Goal: Task Accomplishment & Management: Use online tool/utility

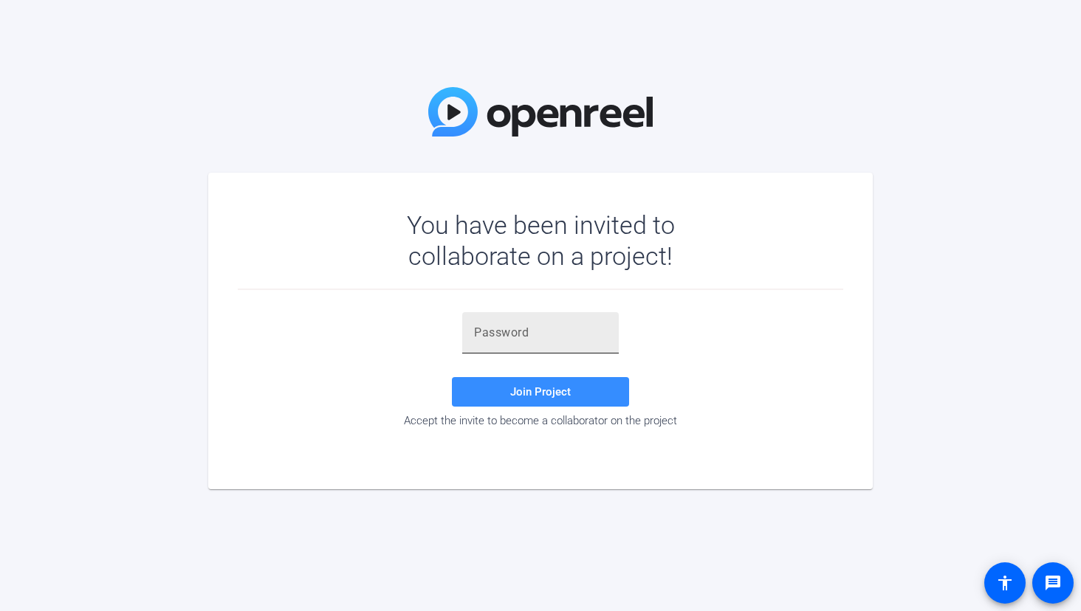
click at [495, 330] on input "text" at bounding box center [540, 333] width 133 height 18
paste input "{MJzFp"
type input "{MJzFp"
click at [531, 394] on span "Join Project" at bounding box center [540, 391] width 61 height 13
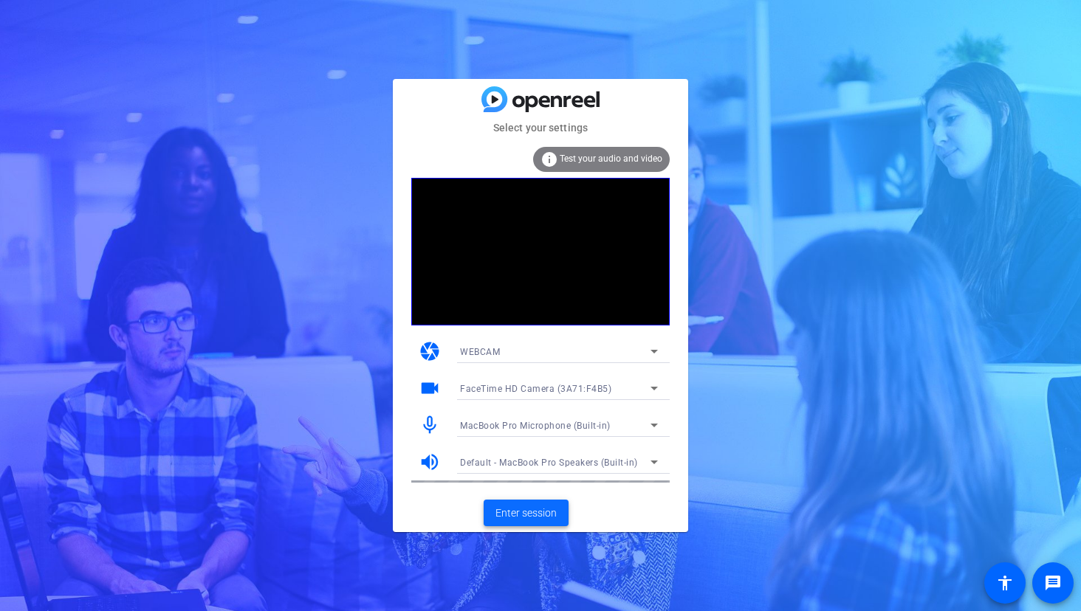
click at [543, 507] on span "Enter session" at bounding box center [525, 514] width 61 height 16
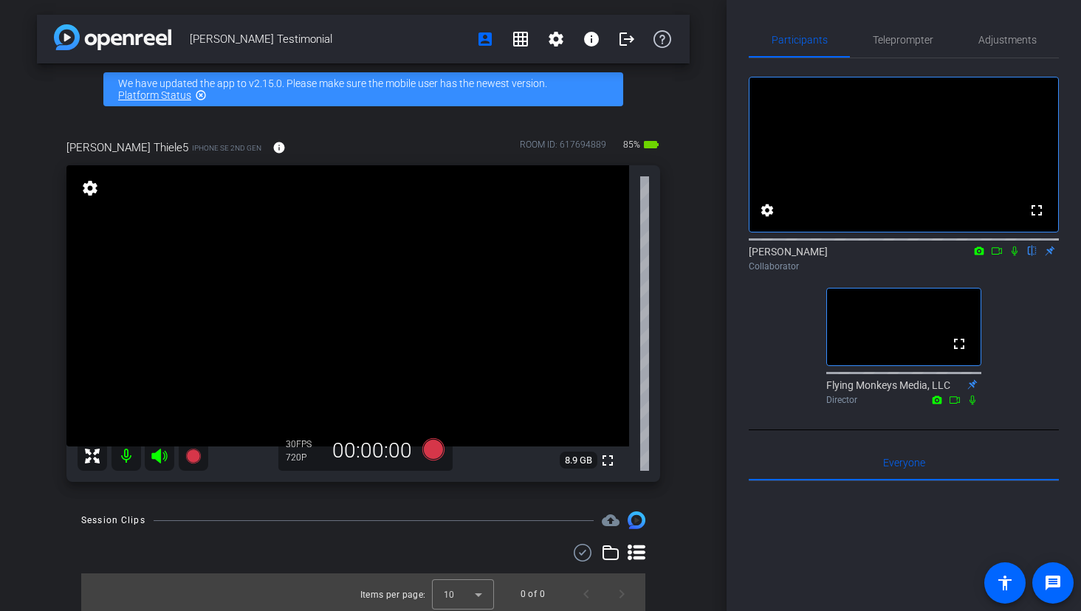
click at [199, 96] on mat-icon "highlight_off" at bounding box center [201, 95] width 12 height 12
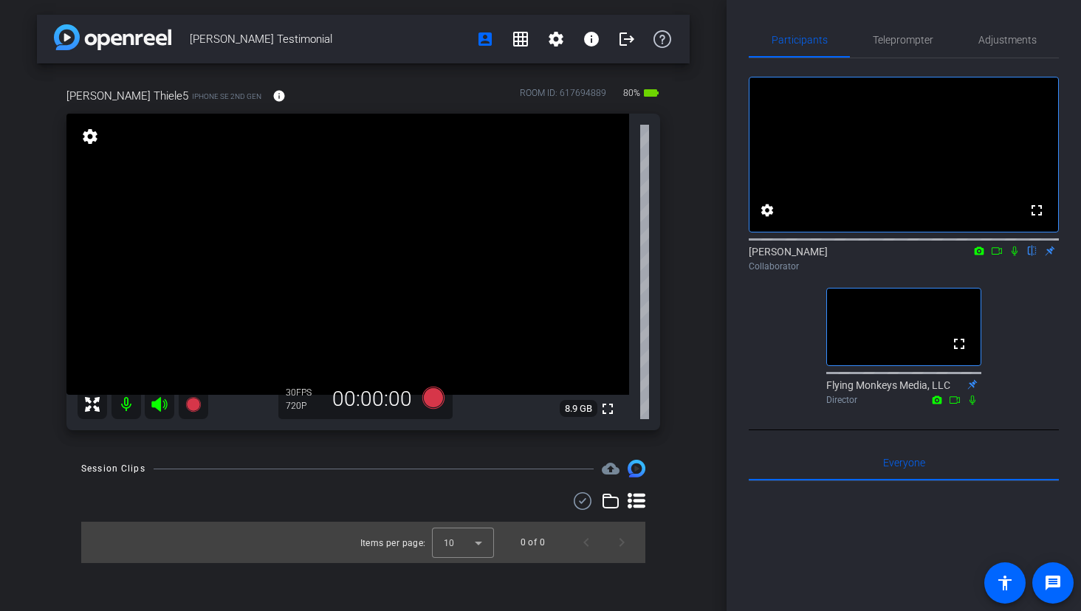
click at [1012, 256] on icon at bounding box center [1015, 251] width 12 height 10
click at [990, 36] on span "Adjustments" at bounding box center [1007, 40] width 58 height 10
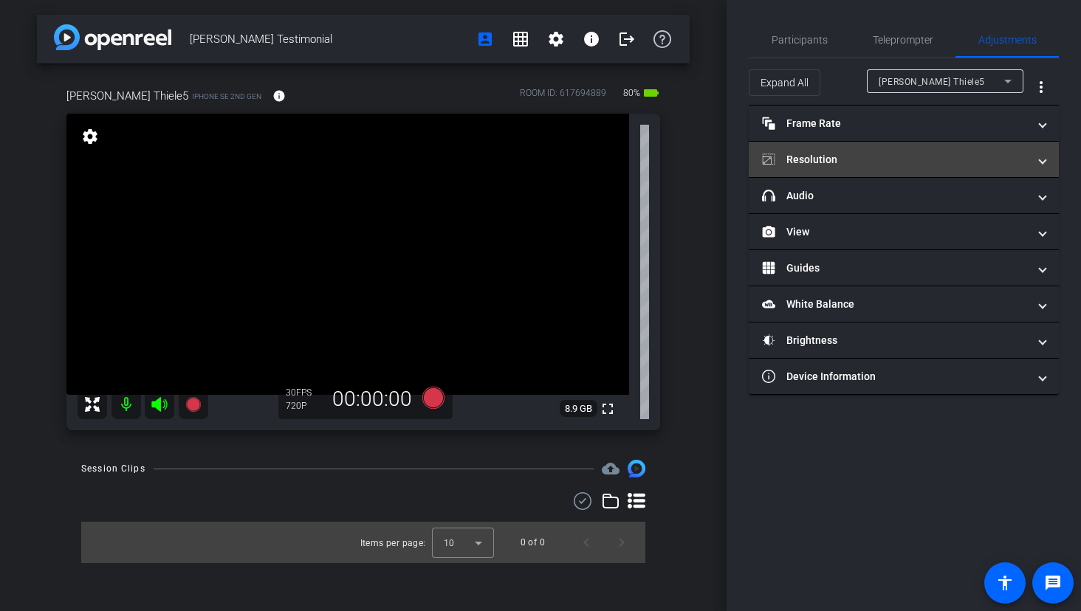
click at [876, 162] on mat-panel-title "Resolution" at bounding box center [895, 160] width 266 height 16
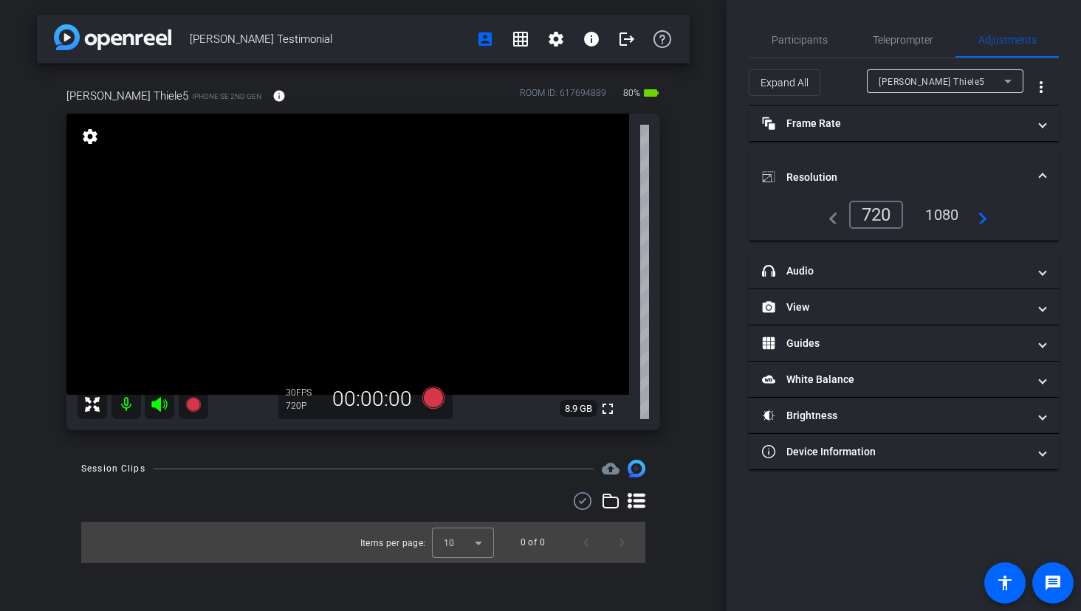
click at [937, 218] on div "1080" at bounding box center [941, 214] width 55 height 25
click at [934, 168] on mat-expansion-panel-header "Resolution" at bounding box center [904, 177] width 310 height 47
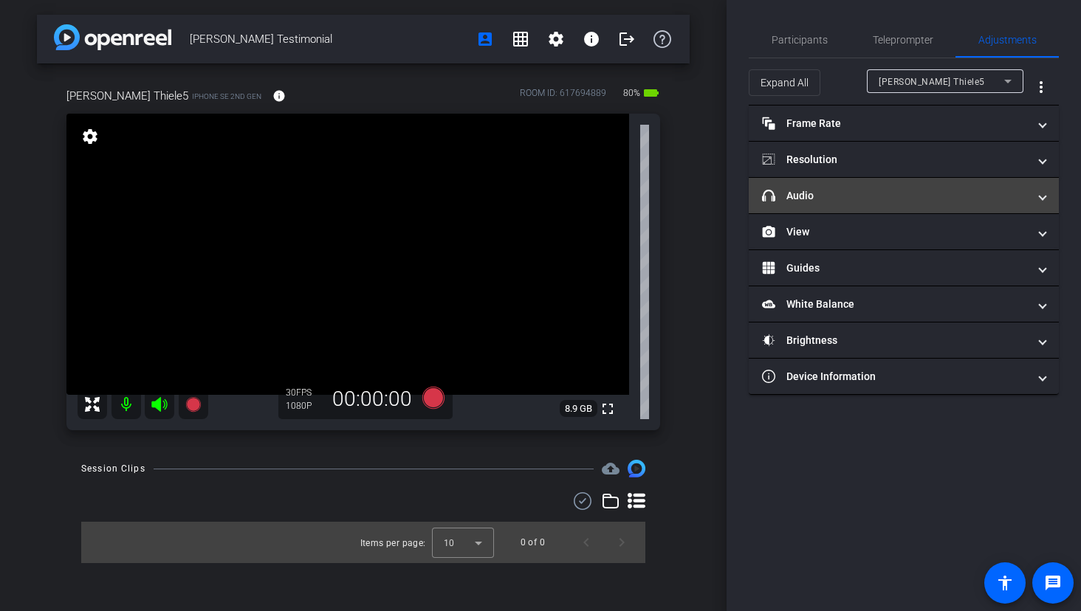
click at [916, 190] on mat-panel-title "headphone icon Audio" at bounding box center [895, 196] width 266 height 16
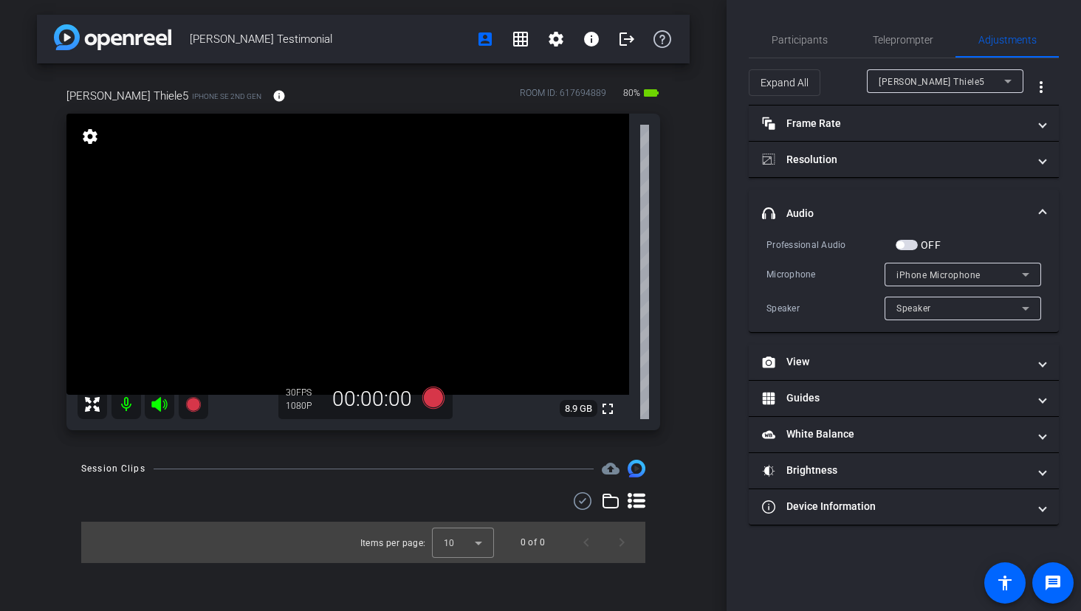
click at [914, 249] on span "button" at bounding box center [907, 245] width 22 height 10
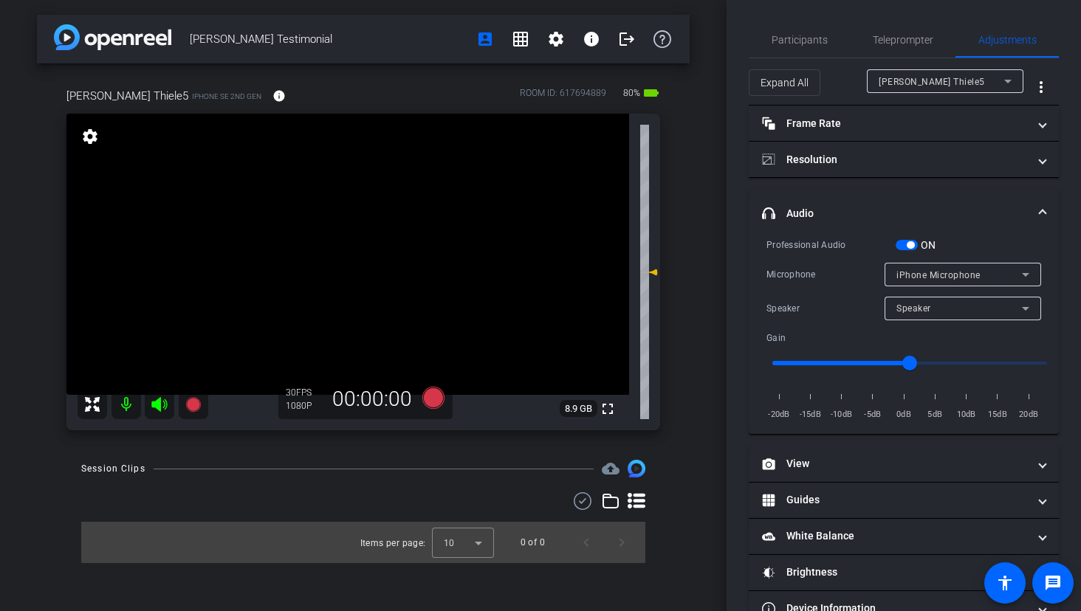
click at [966, 273] on span "iPhone Microphone" at bounding box center [938, 275] width 84 height 10
click at [981, 243] on div at bounding box center [540, 305] width 1081 height 611
click at [980, 312] on div "Speaker" at bounding box center [959, 308] width 126 height 18
click at [982, 236] on div at bounding box center [540, 305] width 1081 height 611
click at [909, 244] on span "button" at bounding box center [910, 244] width 7 height 7
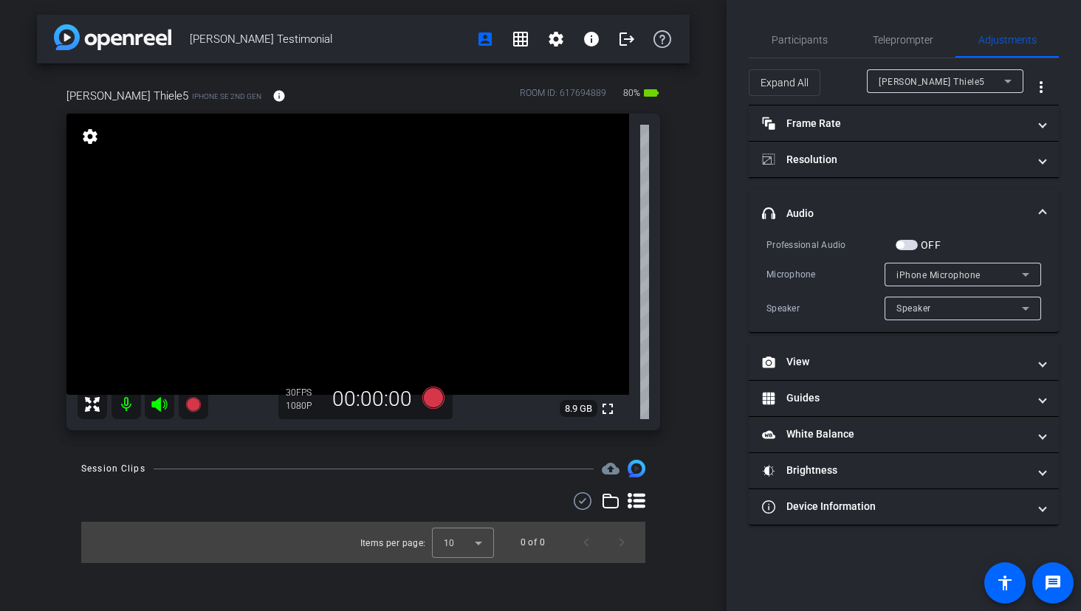
click at [910, 240] on span "button" at bounding box center [907, 245] width 22 height 10
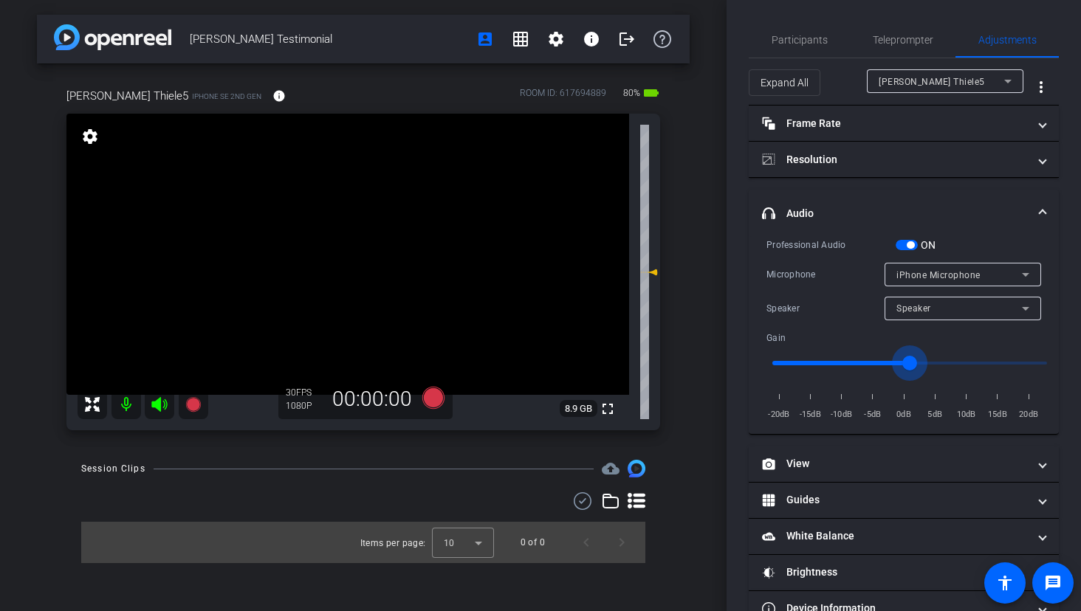
drag, startPoint x: 909, startPoint y: 362, endPoint x: 897, endPoint y: 362, distance: 11.8
click at [897, 362] on input "range" at bounding box center [910, 363] width 306 height 32
drag, startPoint x: 897, startPoint y: 362, endPoint x: 882, endPoint y: 362, distance: 15.5
click at [885, 362] on input "range" at bounding box center [910, 363] width 306 height 32
drag, startPoint x: 889, startPoint y: 363, endPoint x: 861, endPoint y: 363, distance: 28.1
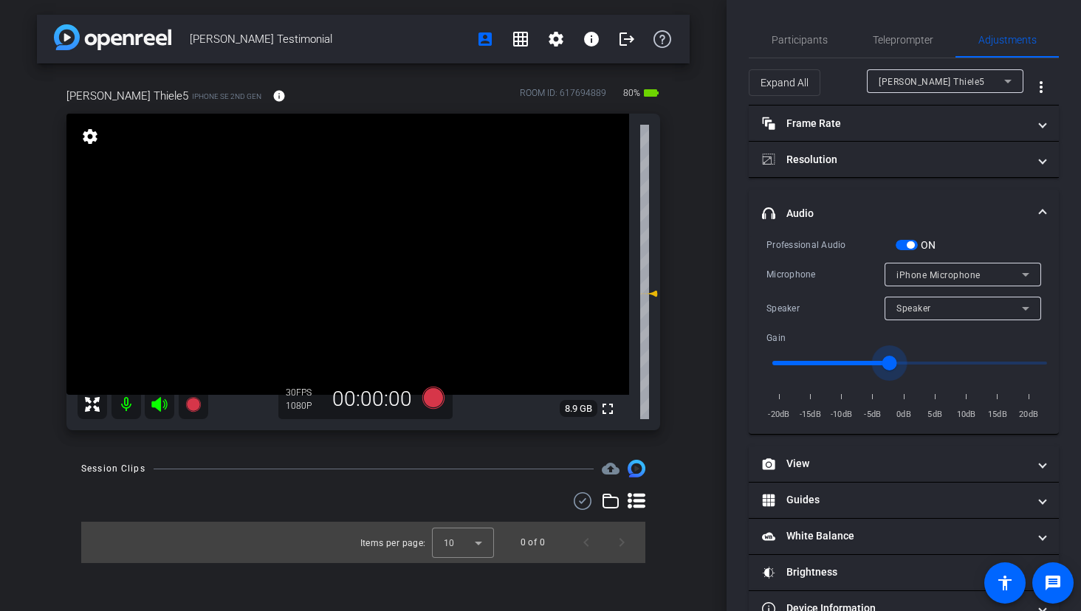
type input "-7"
click at [861, 363] on input "range" at bounding box center [910, 363] width 306 height 32
click at [1035, 210] on span "headphone icon Audio" at bounding box center [901, 214] width 278 height 16
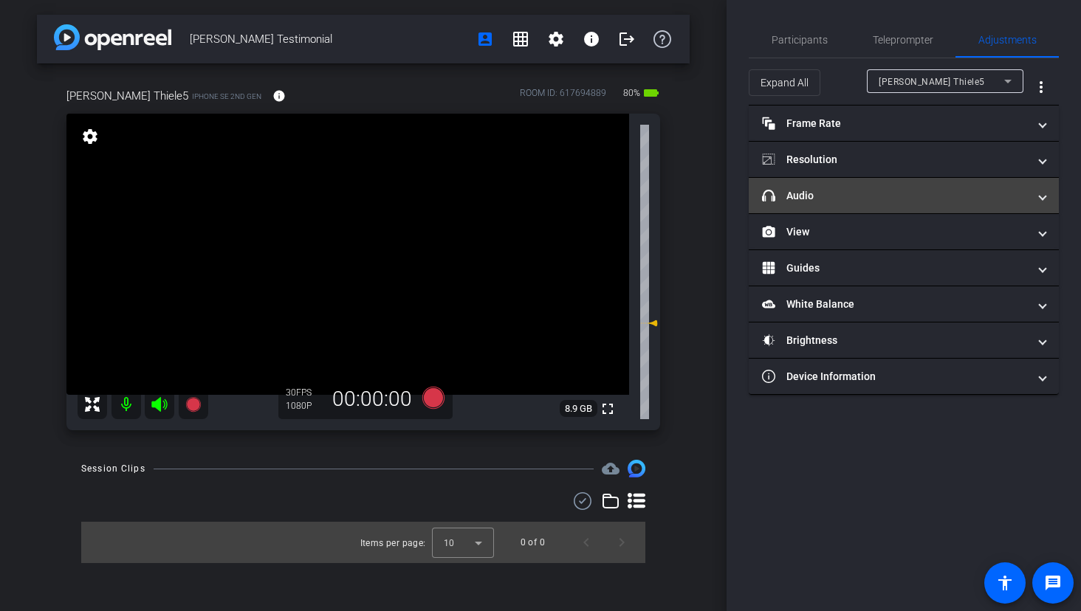
click at [903, 196] on mat-panel-title "headphone icon Audio" at bounding box center [895, 196] width 266 height 16
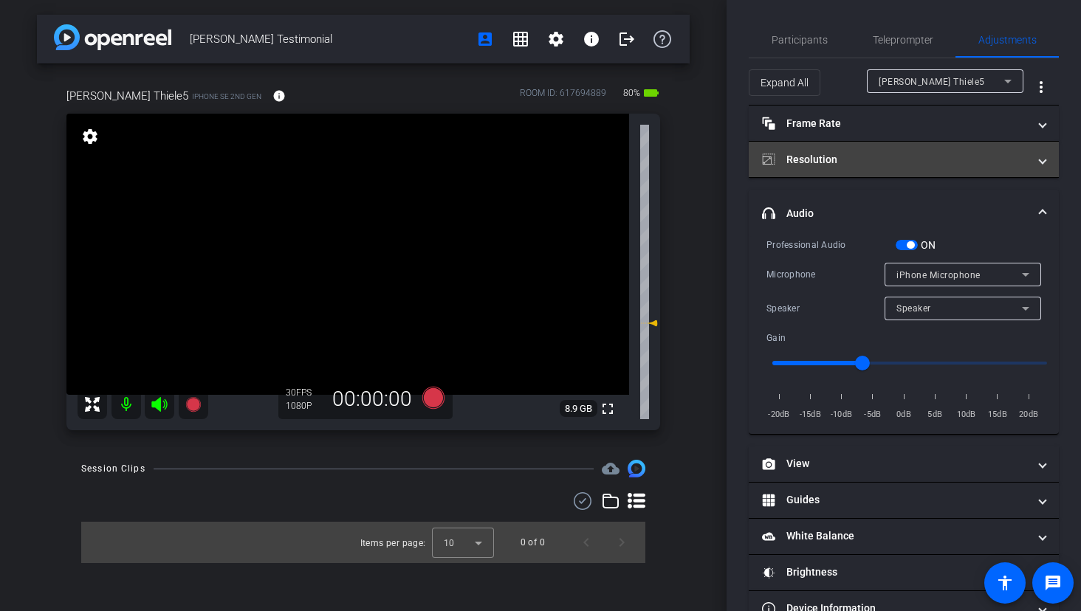
click at [943, 155] on mat-panel-title "Resolution" at bounding box center [895, 160] width 266 height 16
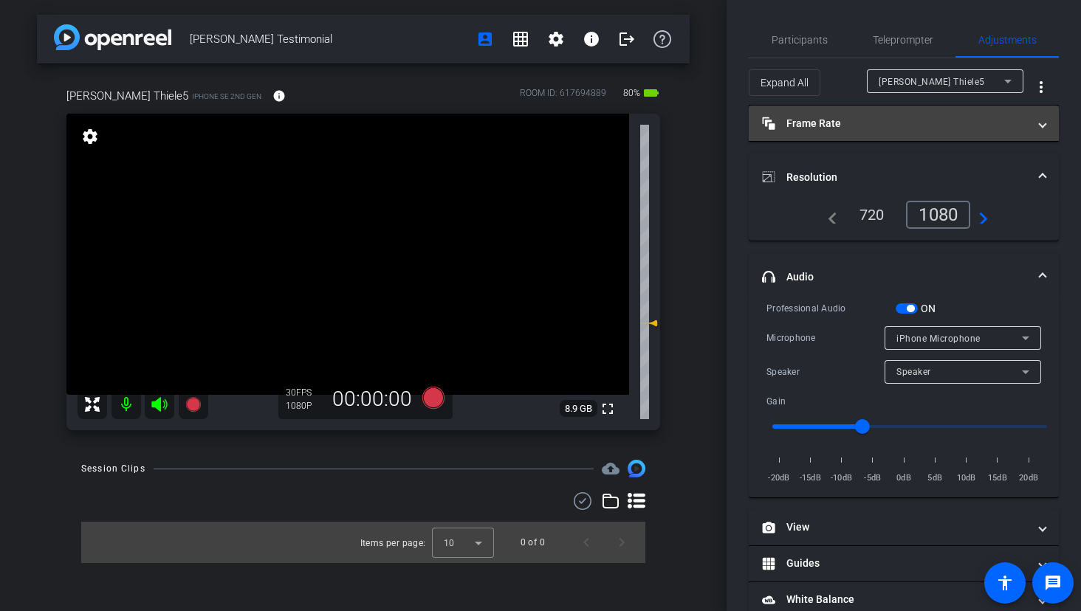
click at [924, 126] on mat-panel-title "Frame Rate Frame Rate" at bounding box center [895, 124] width 266 height 16
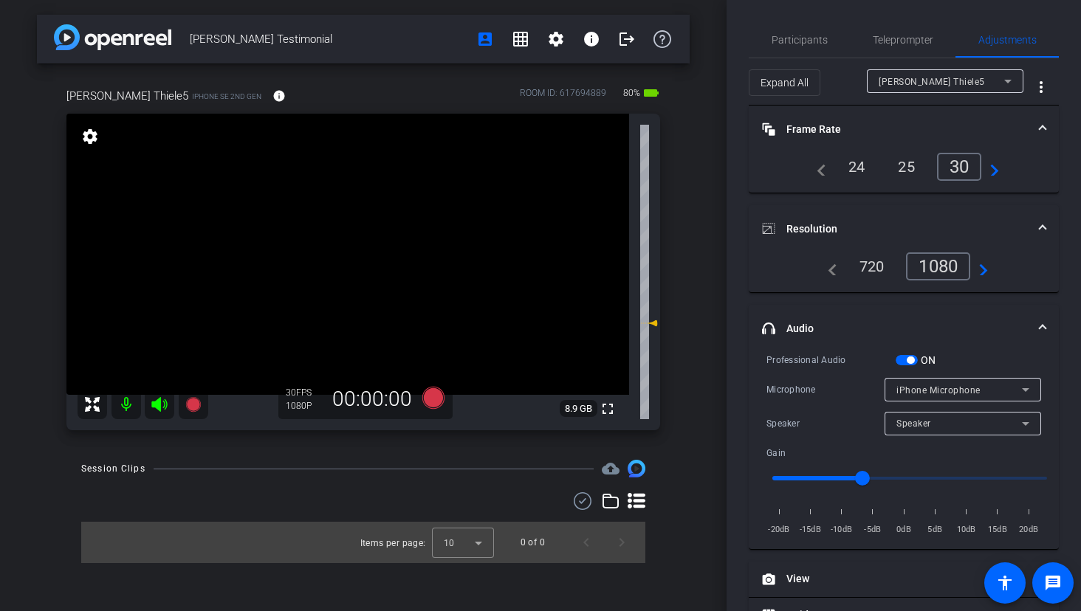
click at [953, 163] on div "30" at bounding box center [959, 167] width 45 height 28
click at [856, 171] on div "24" at bounding box center [856, 166] width 39 height 25
click at [792, 37] on span "Participants" at bounding box center [800, 40] width 56 height 10
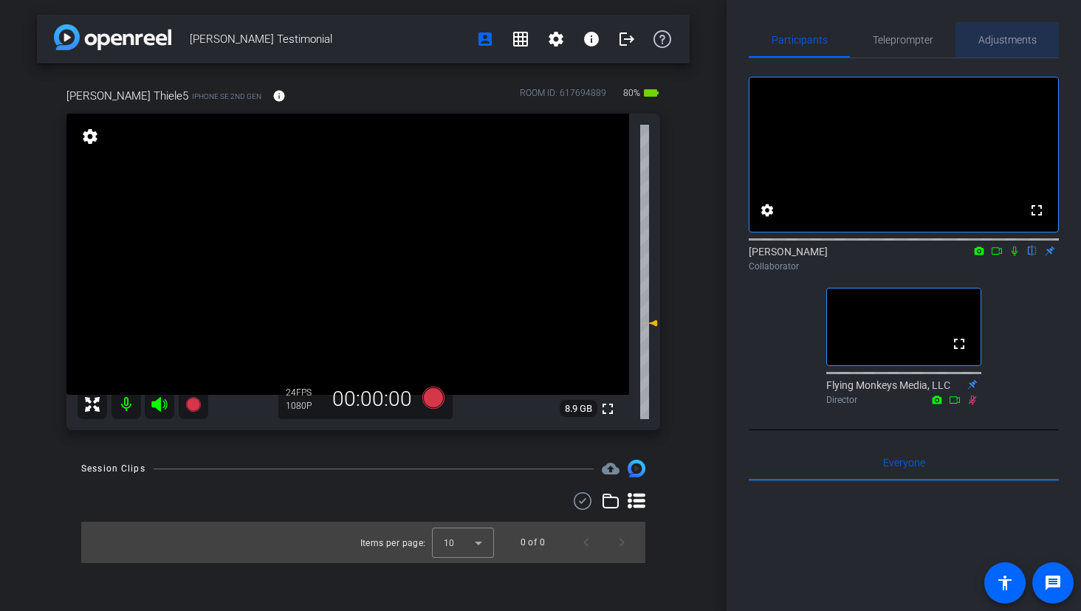
click at [1001, 45] on span "Adjustments" at bounding box center [1007, 40] width 58 height 10
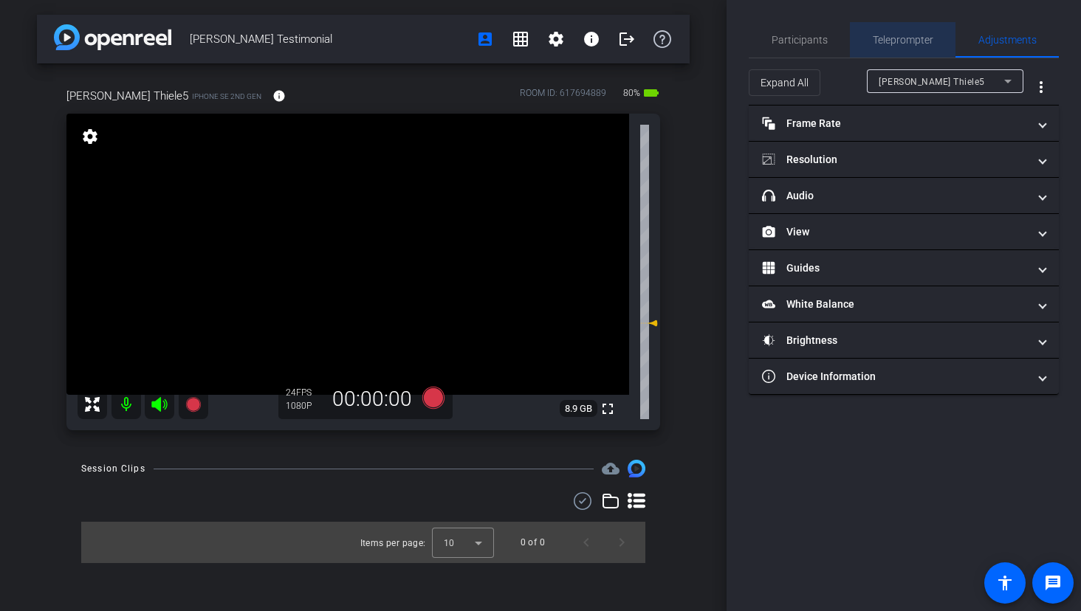
click at [906, 38] on span "Teleprompter" at bounding box center [903, 40] width 61 height 10
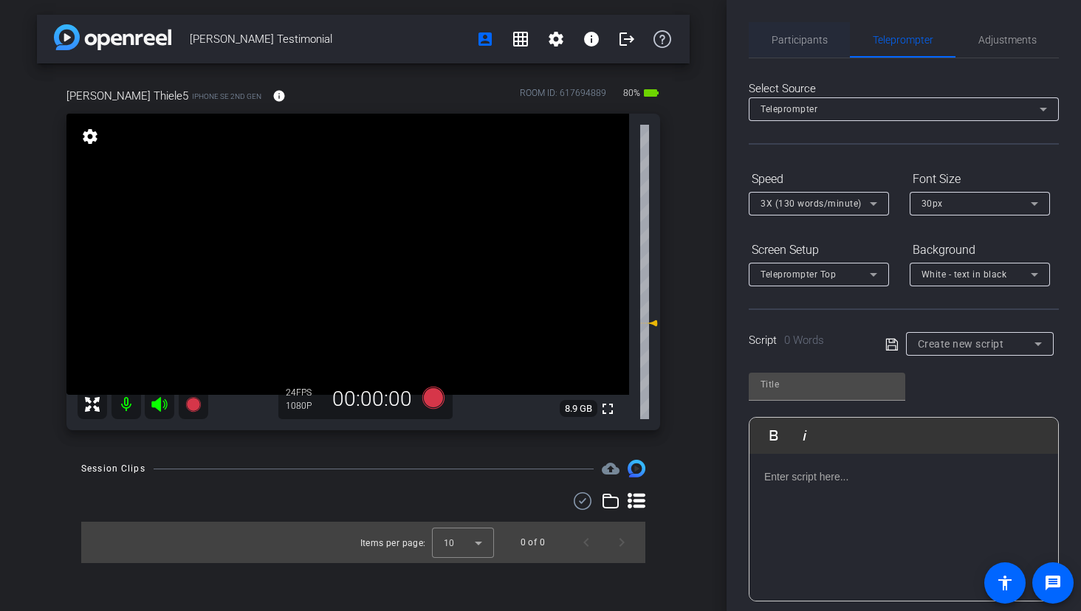
click at [785, 38] on span "Participants" at bounding box center [800, 40] width 56 height 10
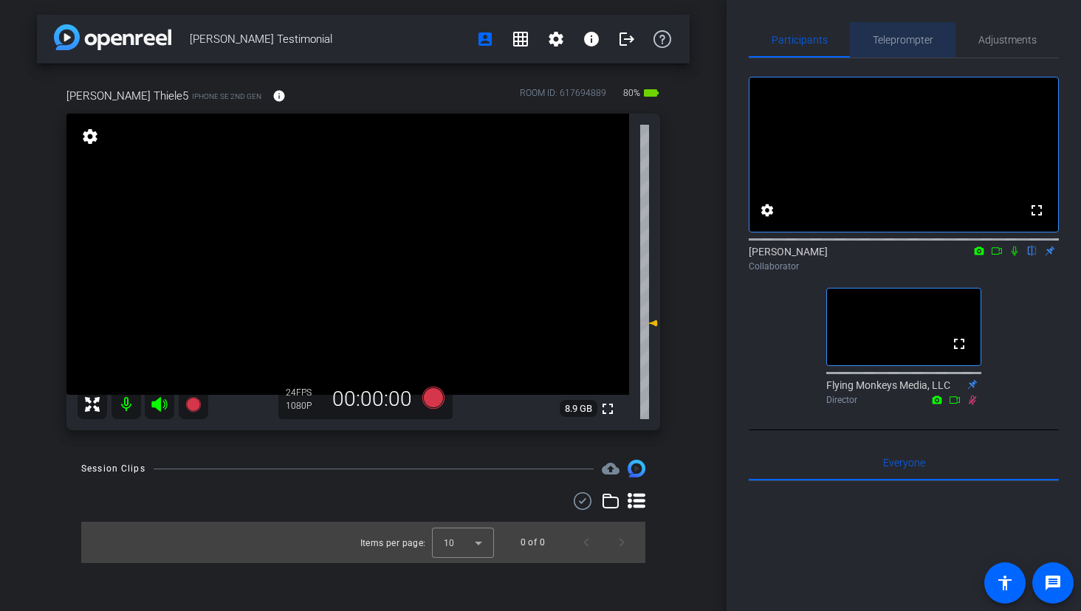
click at [920, 38] on span "Teleprompter" at bounding box center [903, 40] width 61 height 10
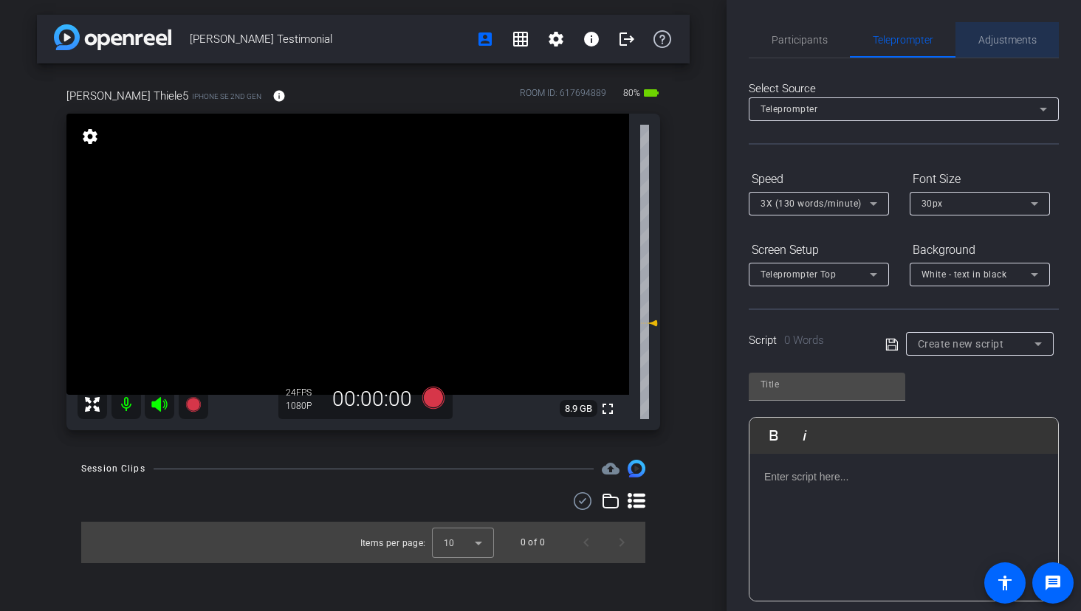
click at [991, 38] on span "Adjustments" at bounding box center [1007, 40] width 58 height 10
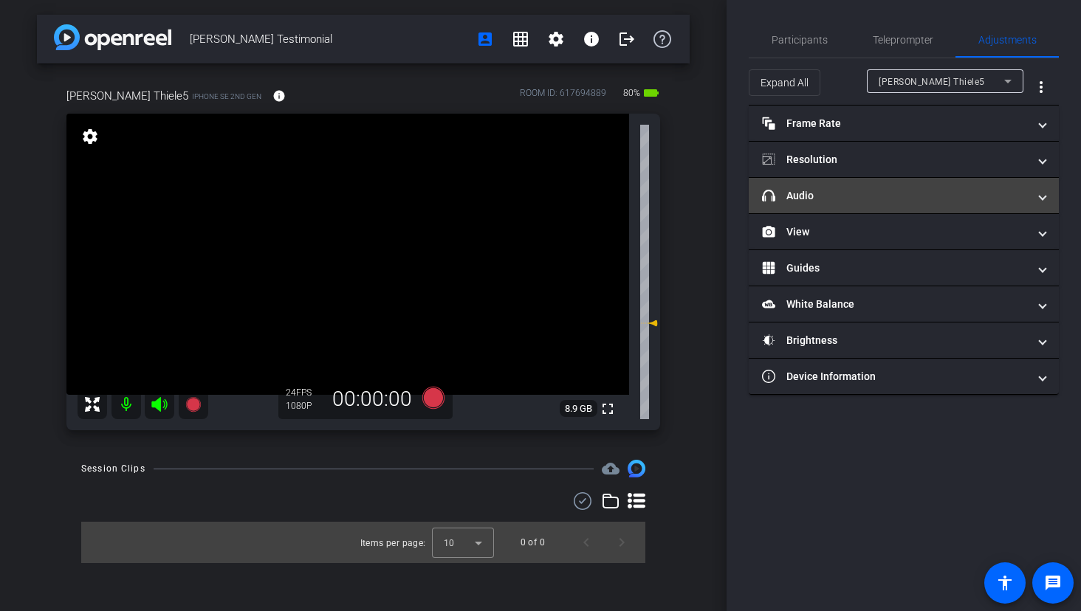
click at [900, 196] on mat-panel-title "headphone icon Audio" at bounding box center [895, 196] width 266 height 16
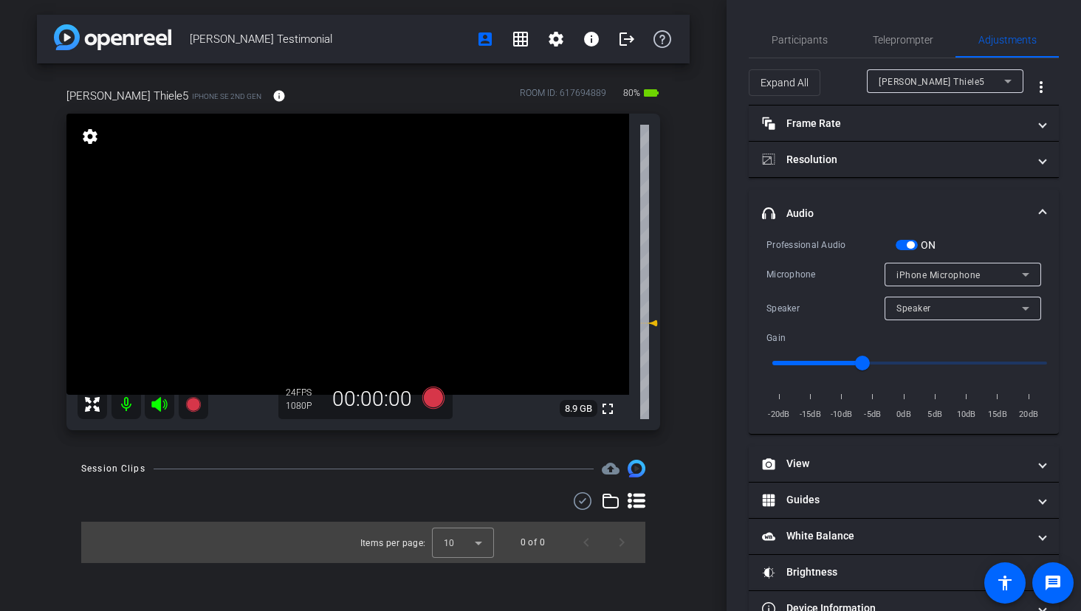
click at [953, 275] on span "iPhone Microphone" at bounding box center [938, 275] width 84 height 10
click at [961, 275] on div at bounding box center [540, 305] width 1081 height 611
click at [820, 39] on span "Participants" at bounding box center [800, 40] width 56 height 10
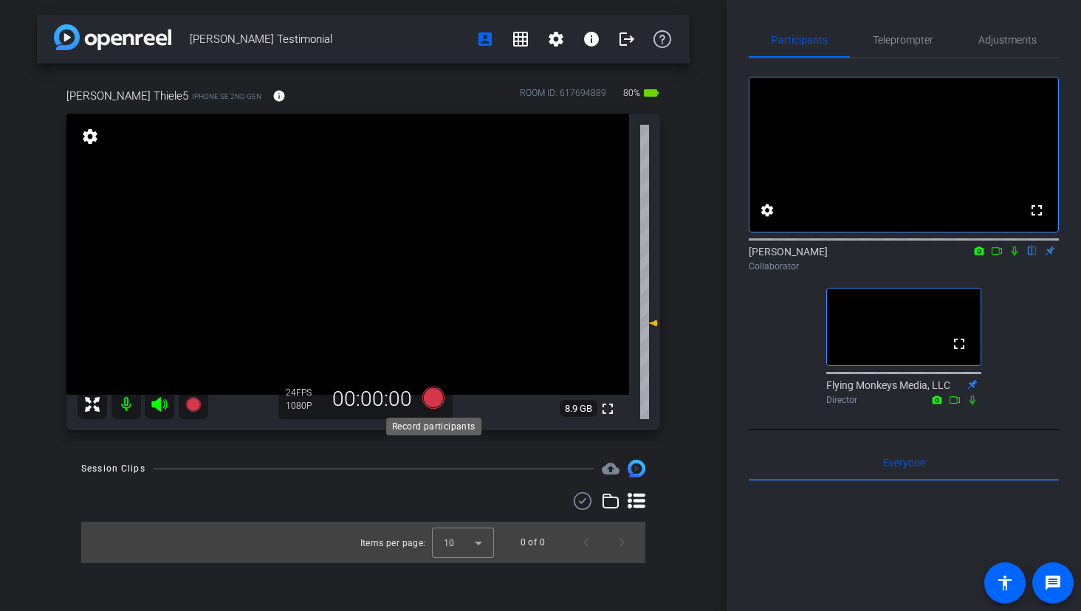
click at [433, 400] on icon at bounding box center [433, 398] width 22 height 22
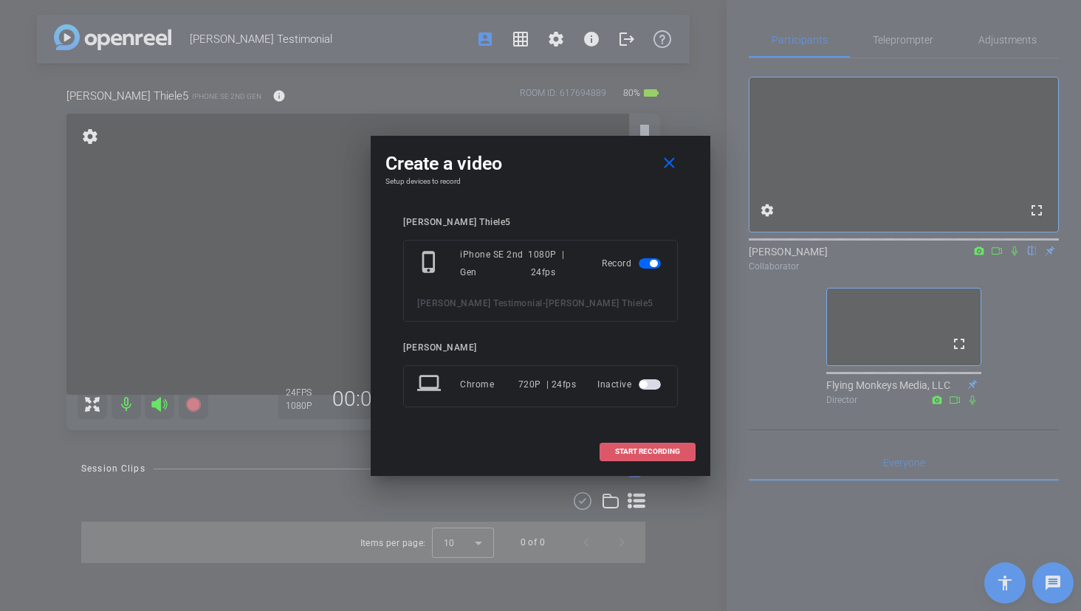
click at [624, 449] on span "START RECORDING" at bounding box center [647, 451] width 65 height 7
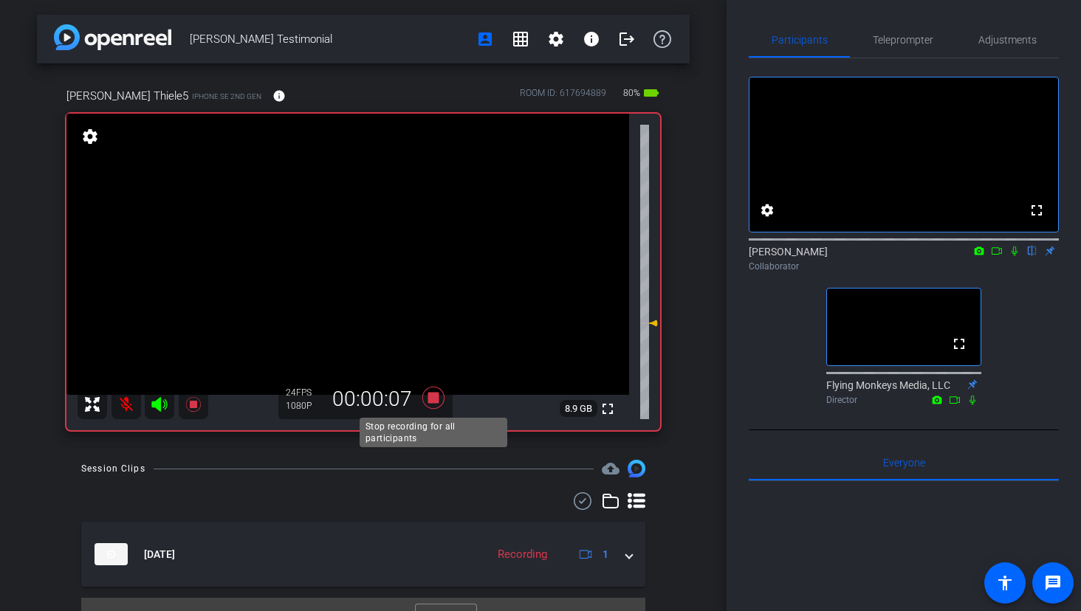
click at [433, 399] on icon at bounding box center [433, 398] width 22 height 22
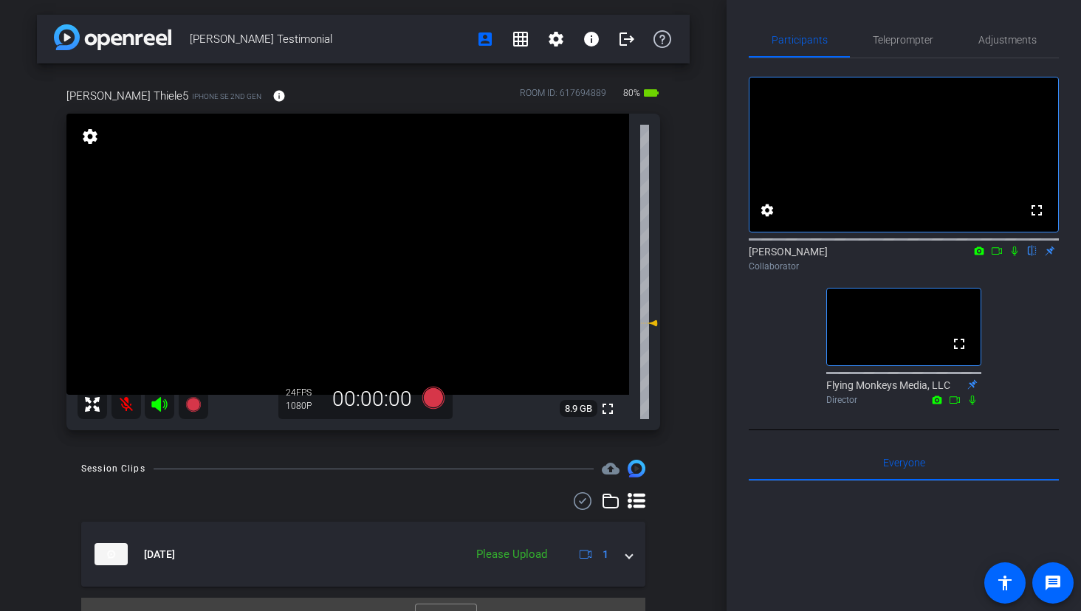
click at [117, 403] on mat-icon at bounding box center [126, 405] width 30 height 30
click at [158, 409] on icon at bounding box center [159, 404] width 16 height 15
click at [157, 408] on icon at bounding box center [160, 405] width 18 height 18
click at [127, 405] on mat-icon at bounding box center [126, 405] width 30 height 30
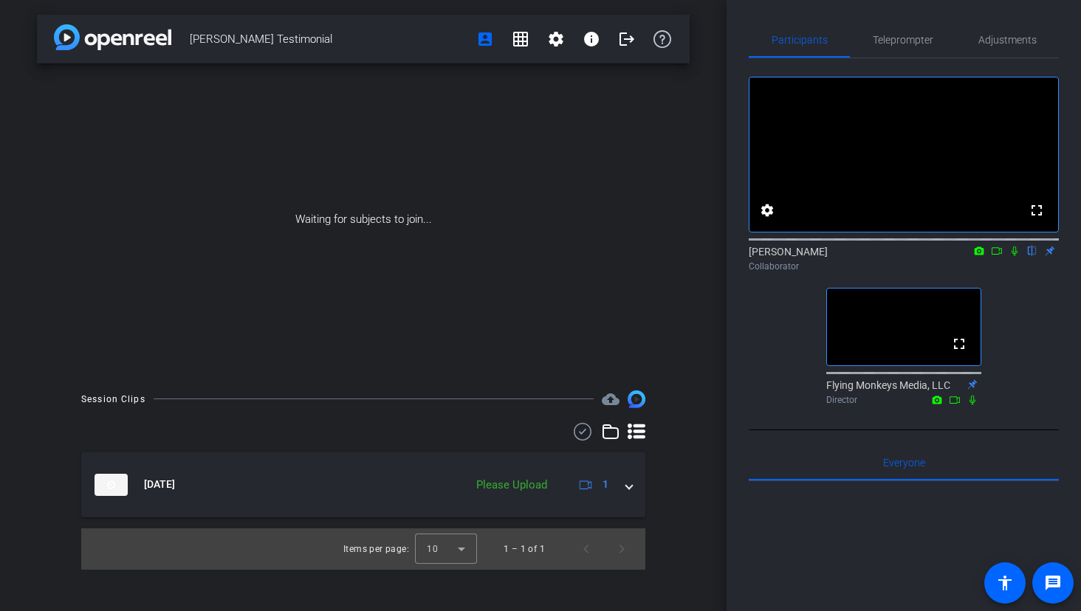
click at [660, 267] on div "Waiting for subjects to join..." at bounding box center [363, 219] width 653 height 312
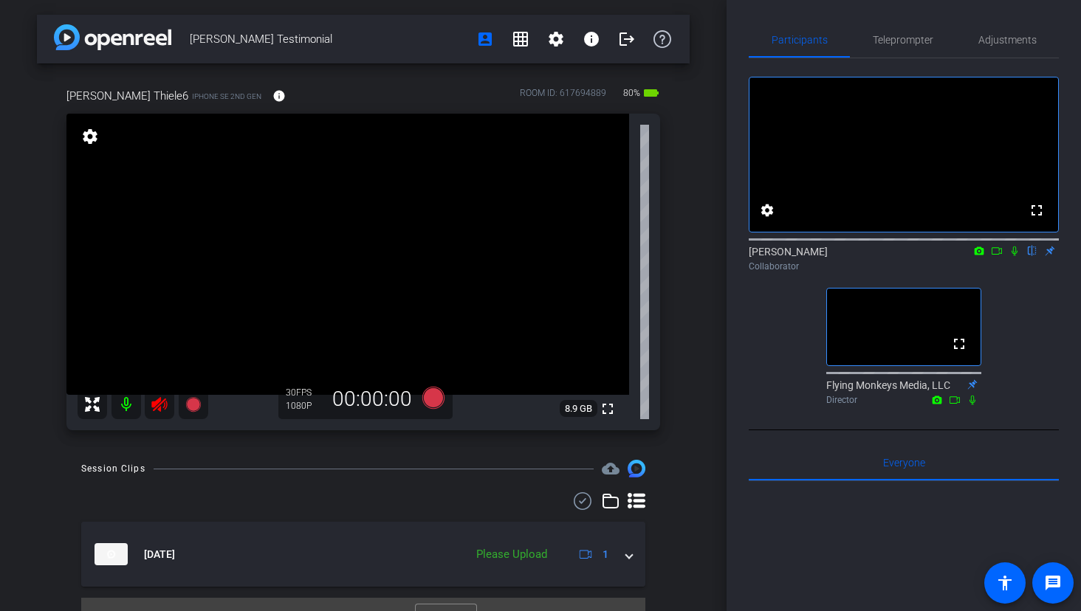
click at [148, 402] on mat-icon at bounding box center [160, 405] width 30 height 30
click at [435, 398] on icon at bounding box center [433, 398] width 22 height 22
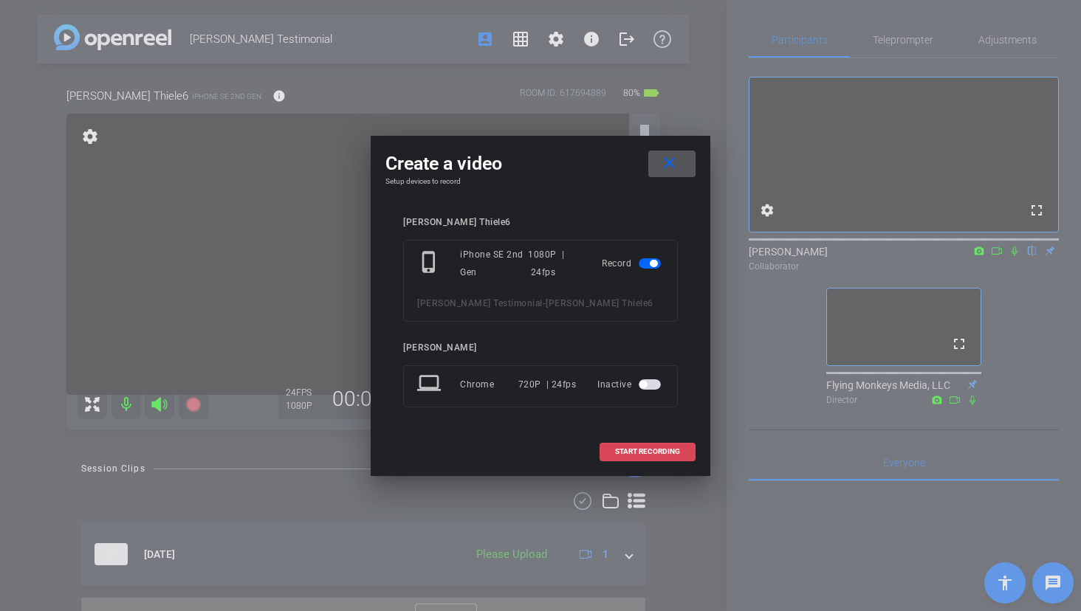
click at [627, 457] on span at bounding box center [647, 451] width 95 height 35
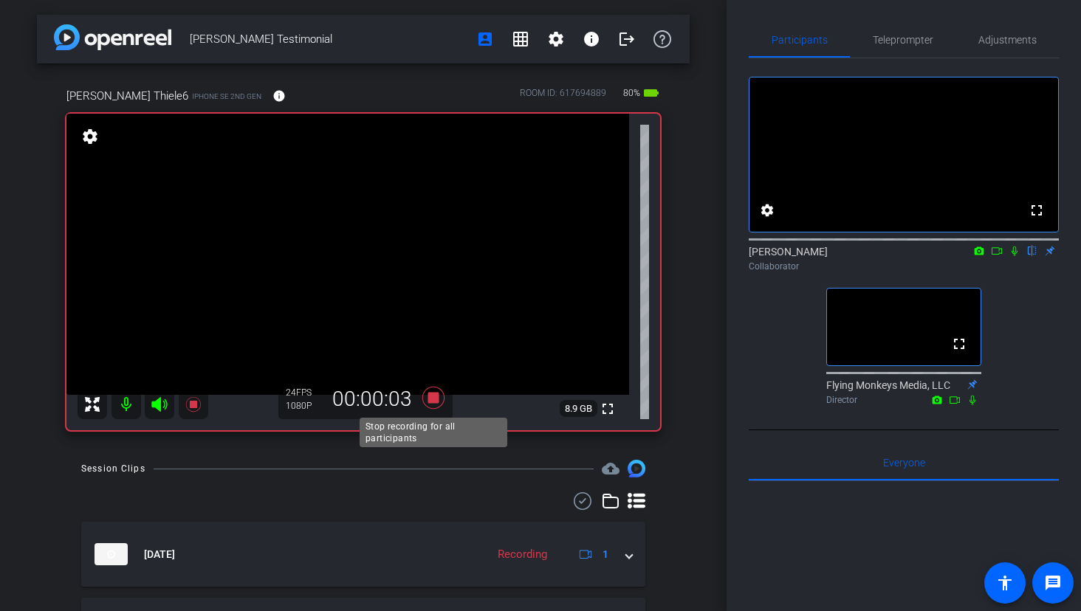
click at [432, 394] on icon at bounding box center [433, 398] width 22 height 22
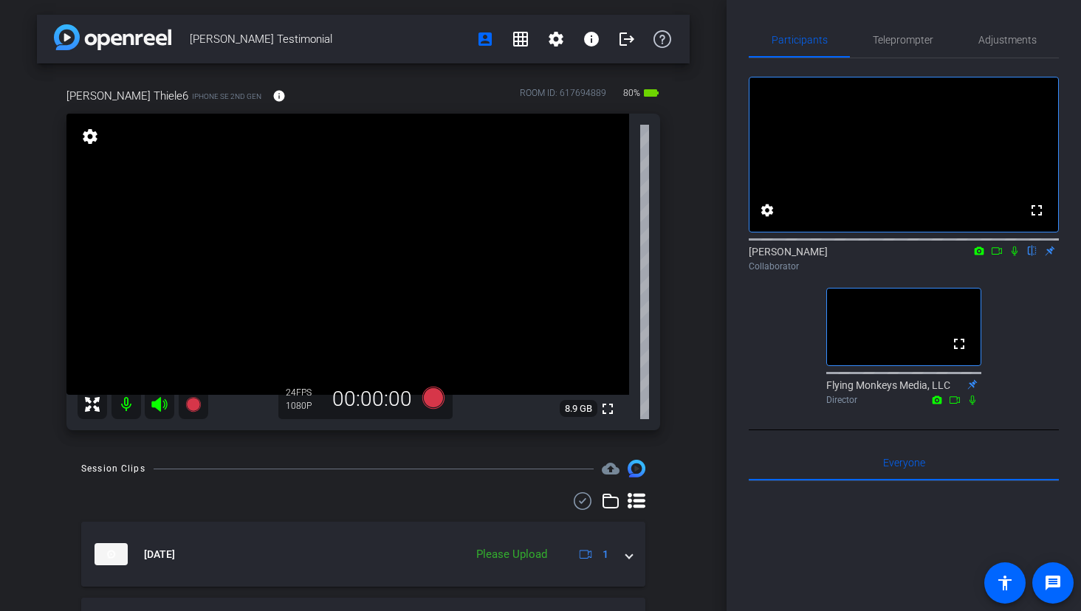
scroll to position [41, 0]
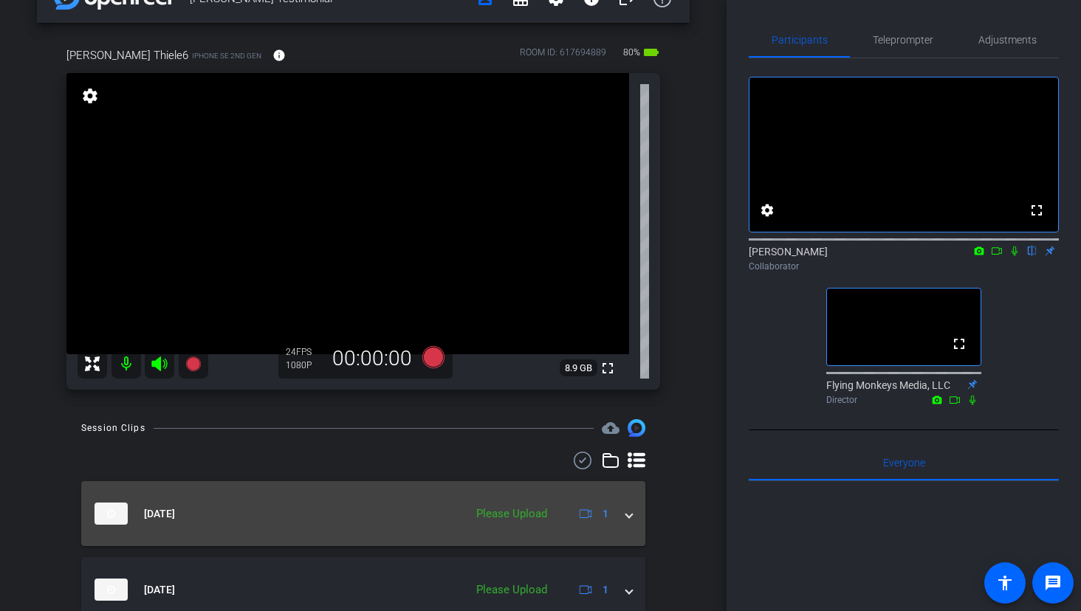
click at [628, 518] on span at bounding box center [629, 515] width 6 height 16
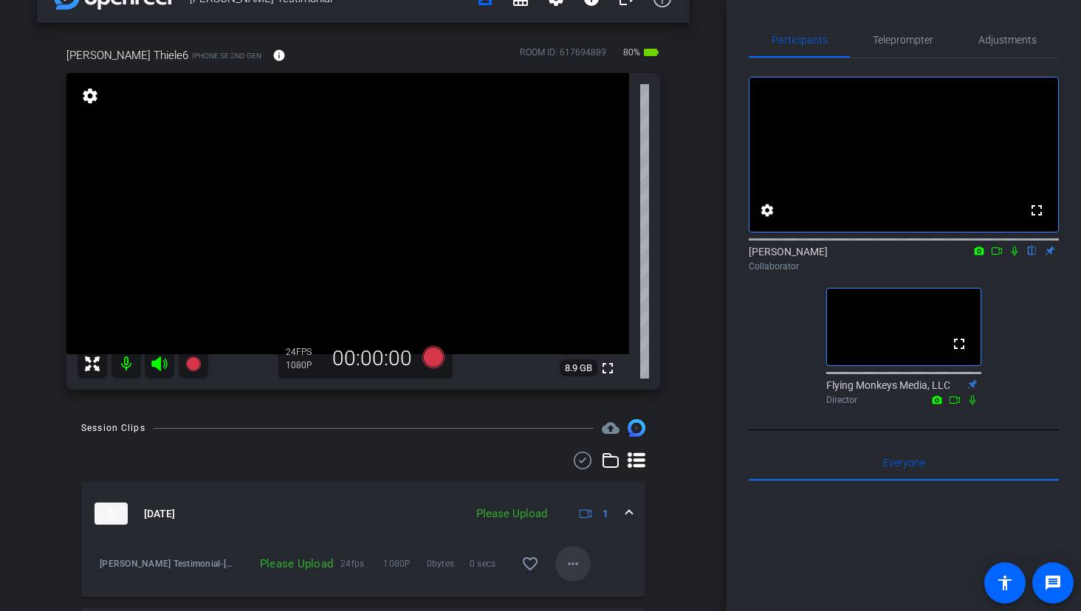
click at [563, 565] on span at bounding box center [572, 563] width 35 height 35
click at [583, 495] on span "Upload" at bounding box center [596, 497] width 59 height 18
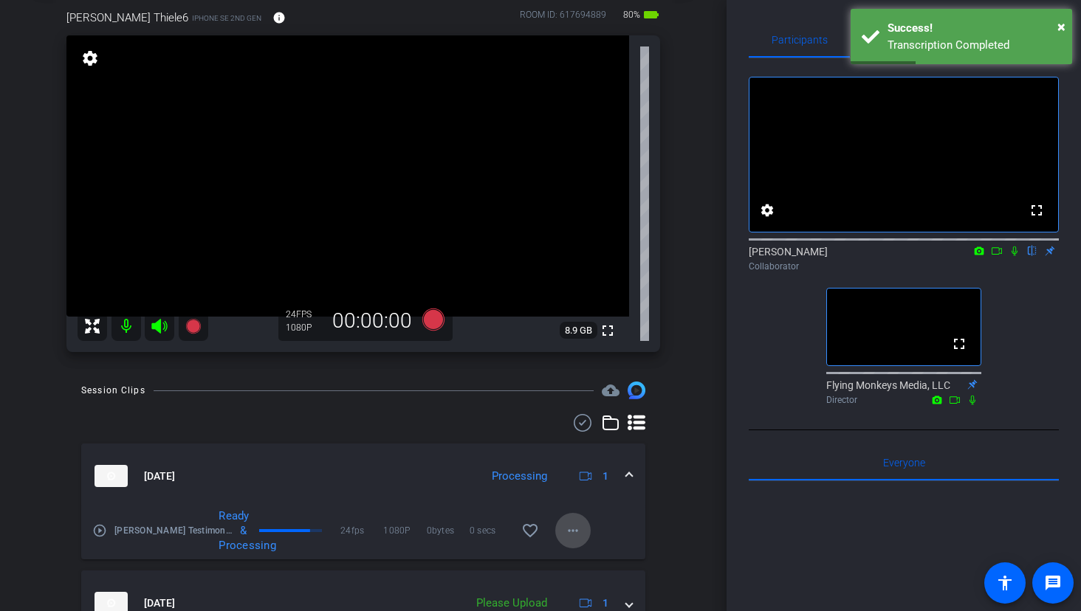
click at [569, 526] on mat-icon "more_horiz" at bounding box center [573, 531] width 18 height 18
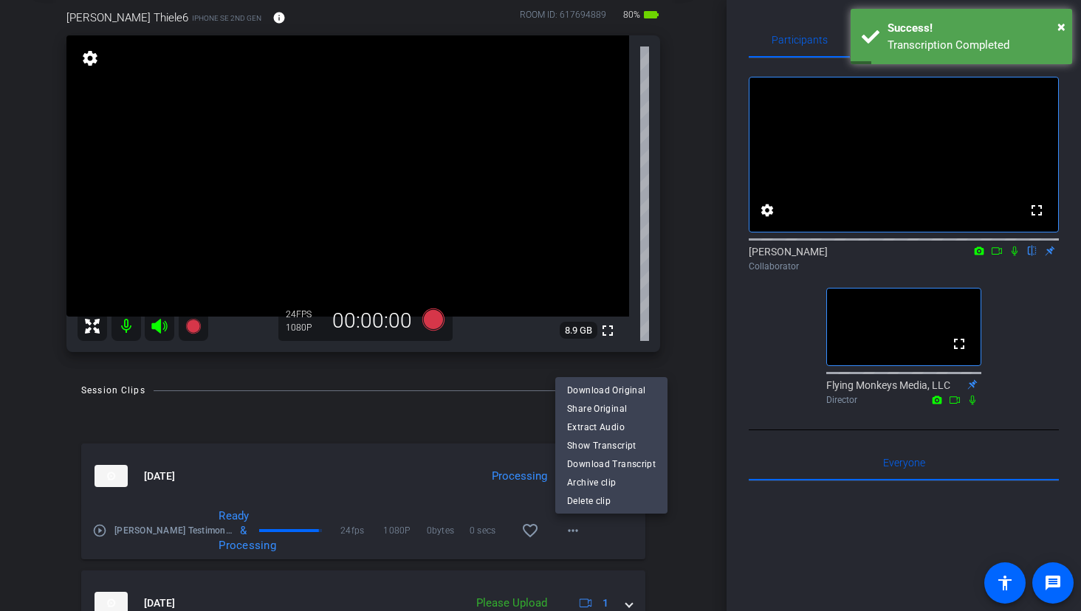
click at [677, 421] on div at bounding box center [540, 305] width 1081 height 611
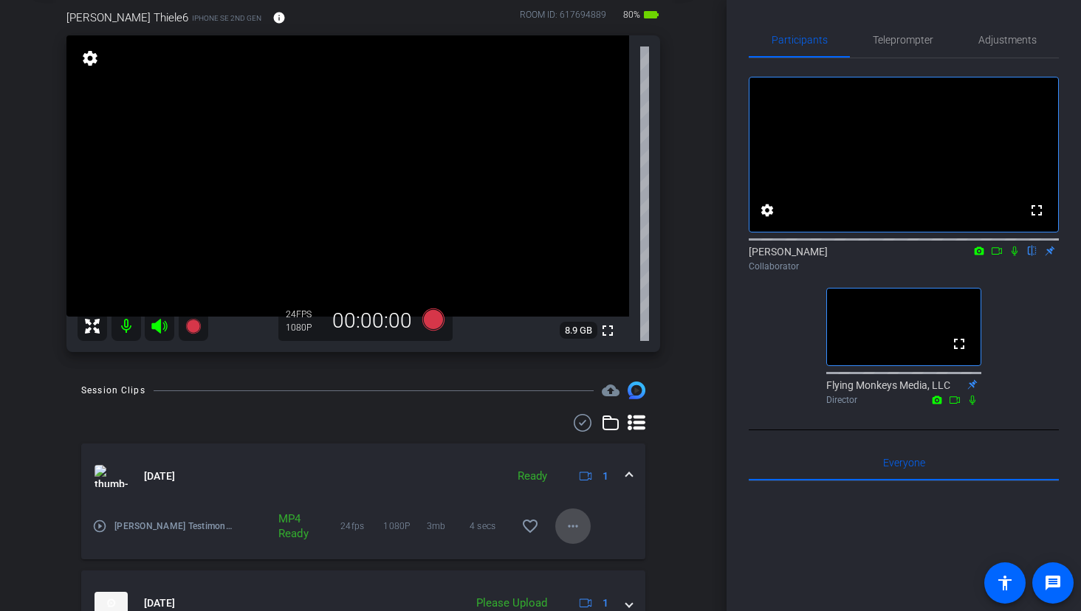
click at [575, 530] on mat-icon "more_horiz" at bounding box center [573, 527] width 18 height 18
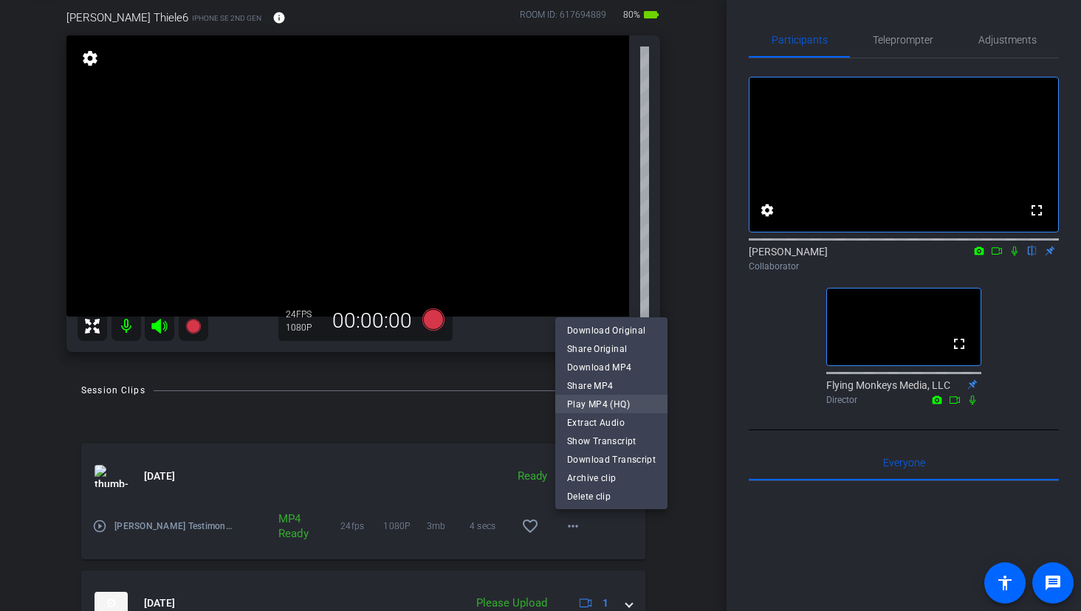
click at [598, 402] on span "Play MP4 (HQ)" at bounding box center [611, 404] width 89 height 18
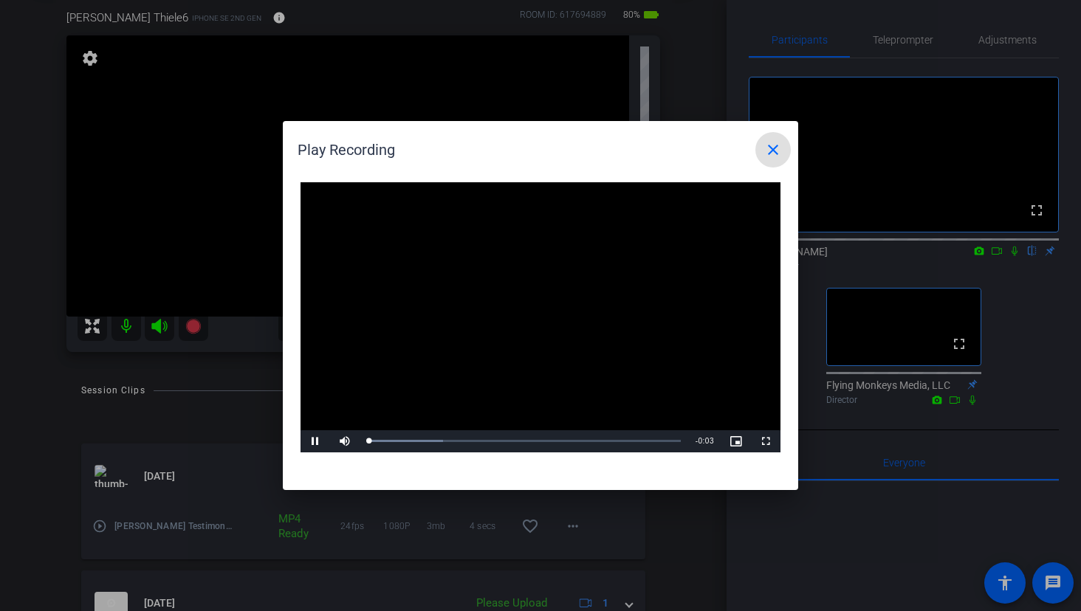
click at [516, 330] on video "Video Player" at bounding box center [541, 317] width 480 height 270
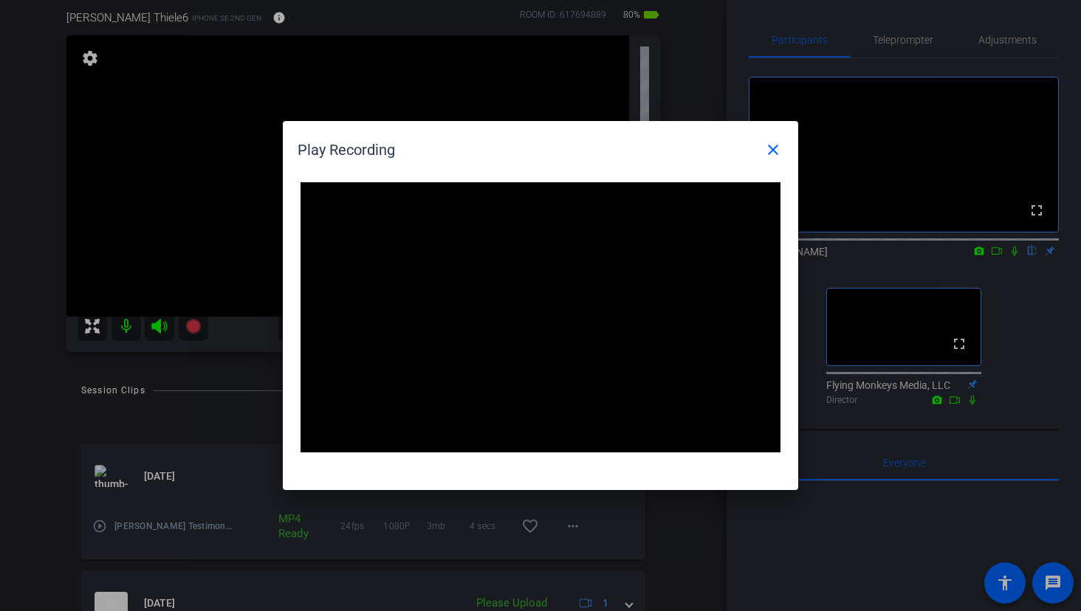
click at [516, 330] on video "Video Player" at bounding box center [541, 317] width 480 height 270
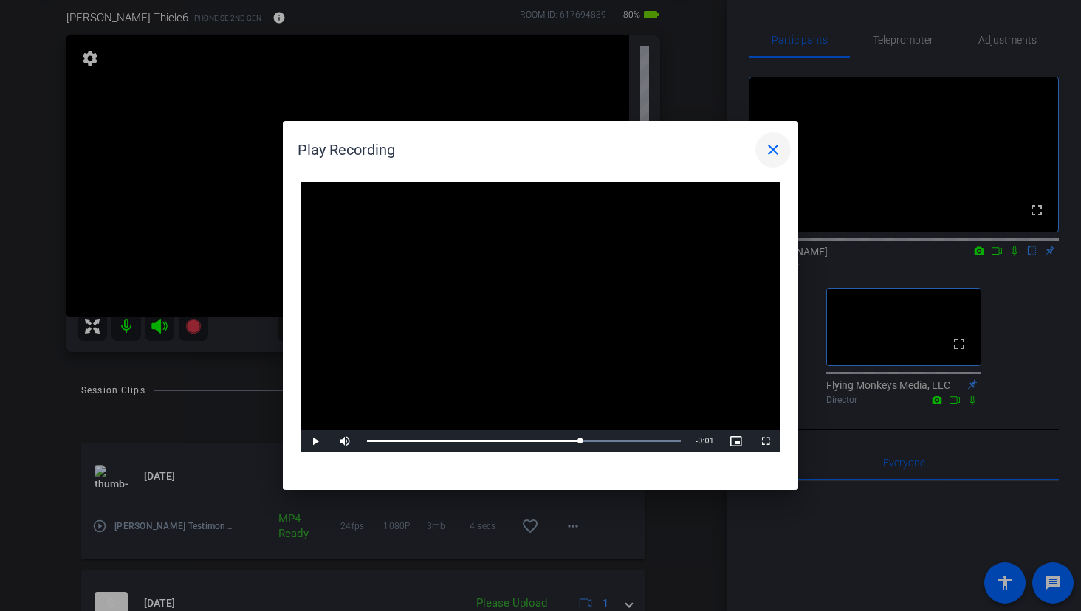
click at [771, 143] on mat-icon "close" at bounding box center [773, 150] width 18 height 18
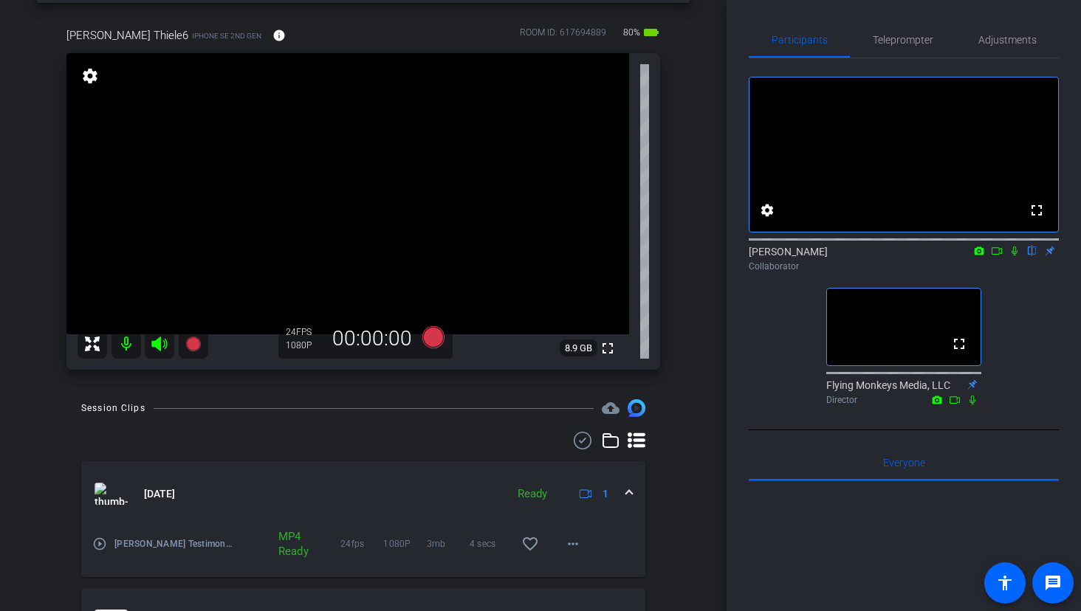
scroll to position [58, 0]
click at [1007, 35] on span "Adjustments" at bounding box center [1007, 40] width 58 height 10
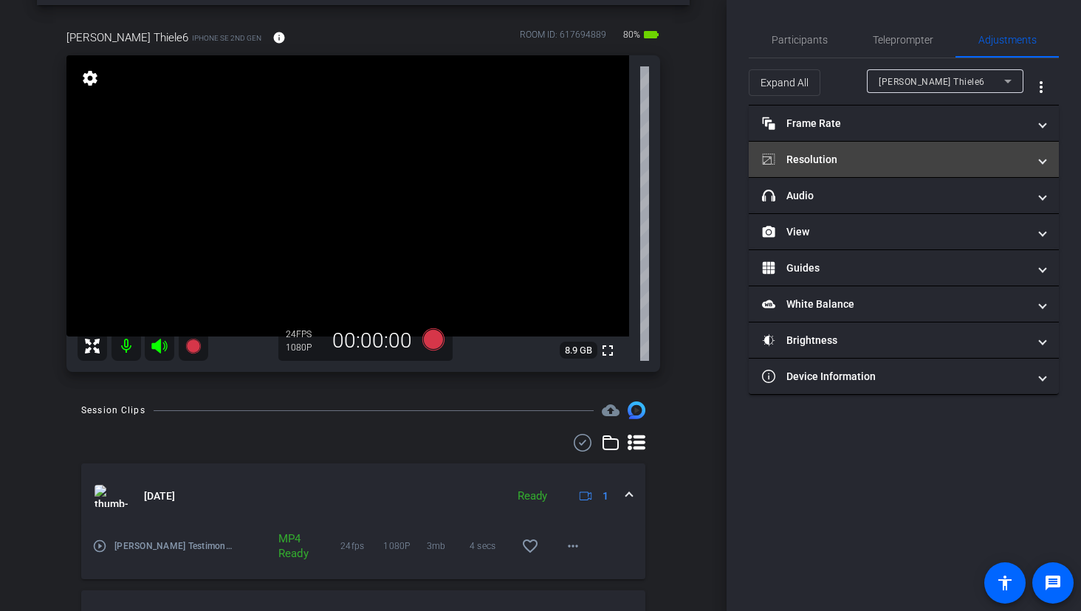
click at [825, 161] on mat-panel-title "Resolution" at bounding box center [895, 160] width 266 height 16
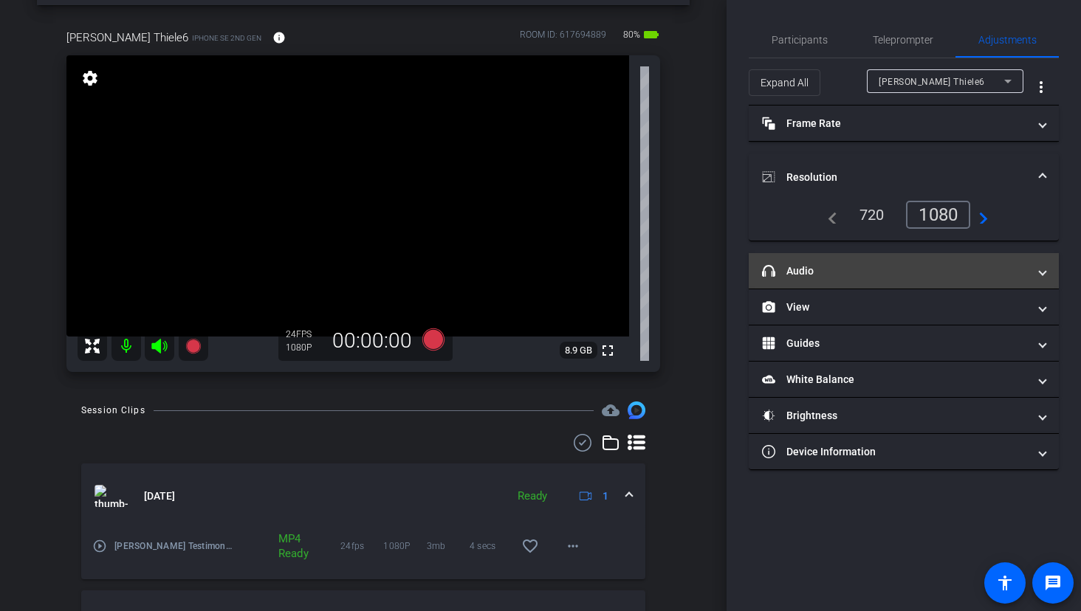
click at [866, 265] on mat-panel-title "headphone icon Audio" at bounding box center [895, 272] width 266 height 16
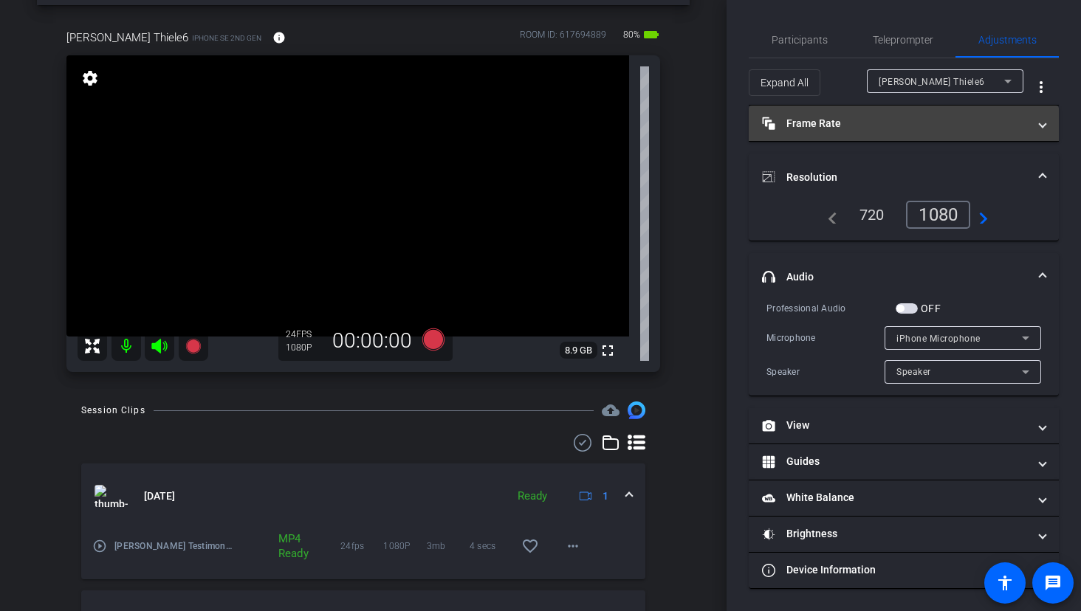
click at [923, 124] on mat-panel-title "Frame Rate Frame Rate" at bounding box center [895, 124] width 266 height 16
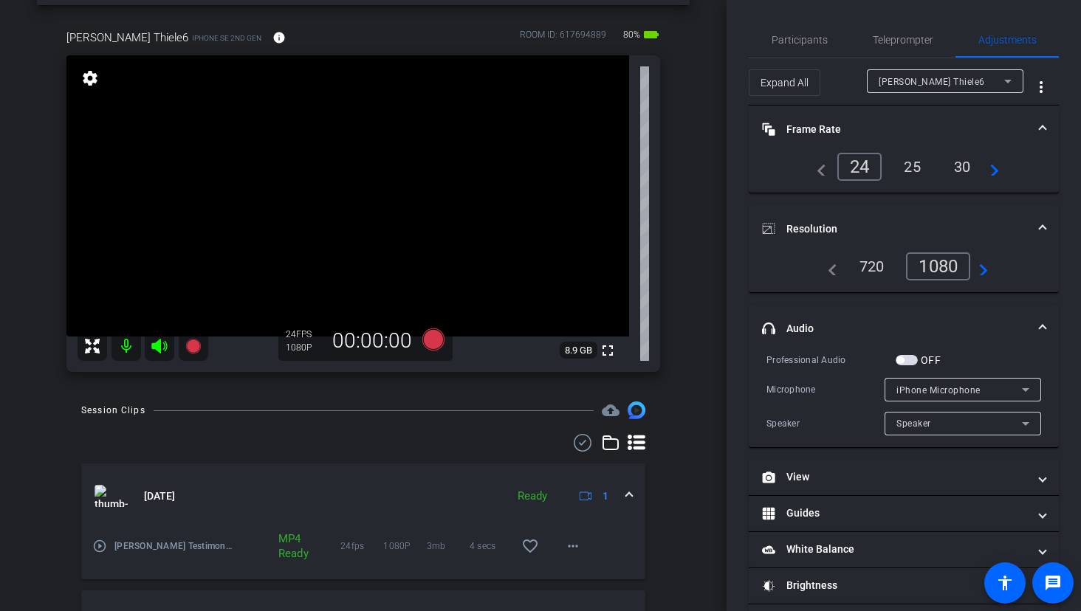
click at [676, 247] on div "[PERSON_NAME] Thiele6 iPhone SE 2nd Gen info ROOM ID: 617694889 80% battery_std…" at bounding box center [363, 196] width 653 height 382
click at [809, 36] on span "Participants" at bounding box center [800, 40] width 56 height 10
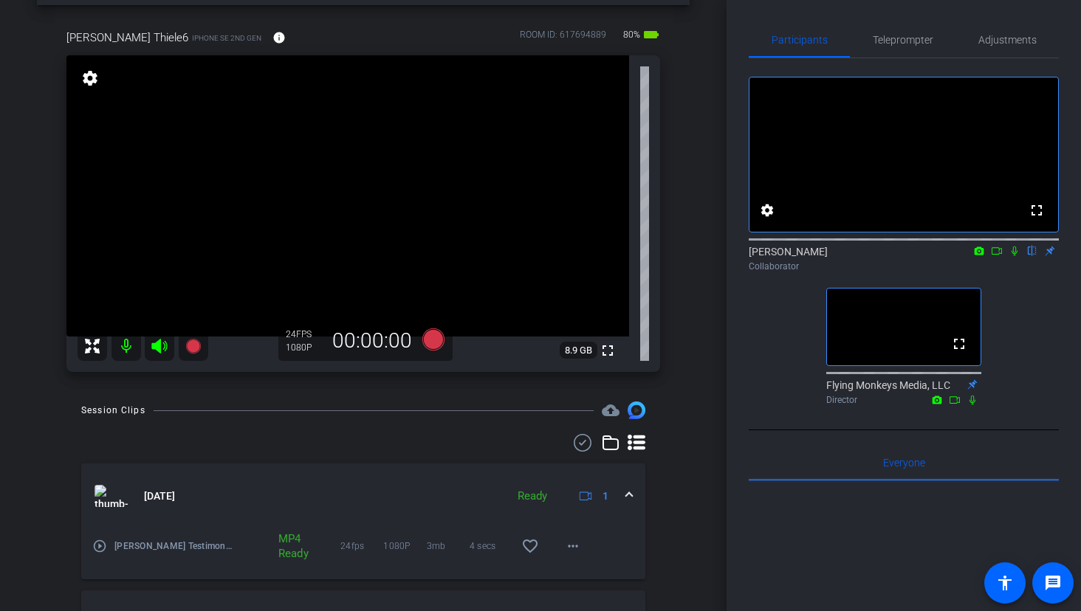
click at [1000, 256] on icon at bounding box center [997, 251] width 12 height 10
click at [1031, 258] on mat-icon at bounding box center [1032, 250] width 18 height 13
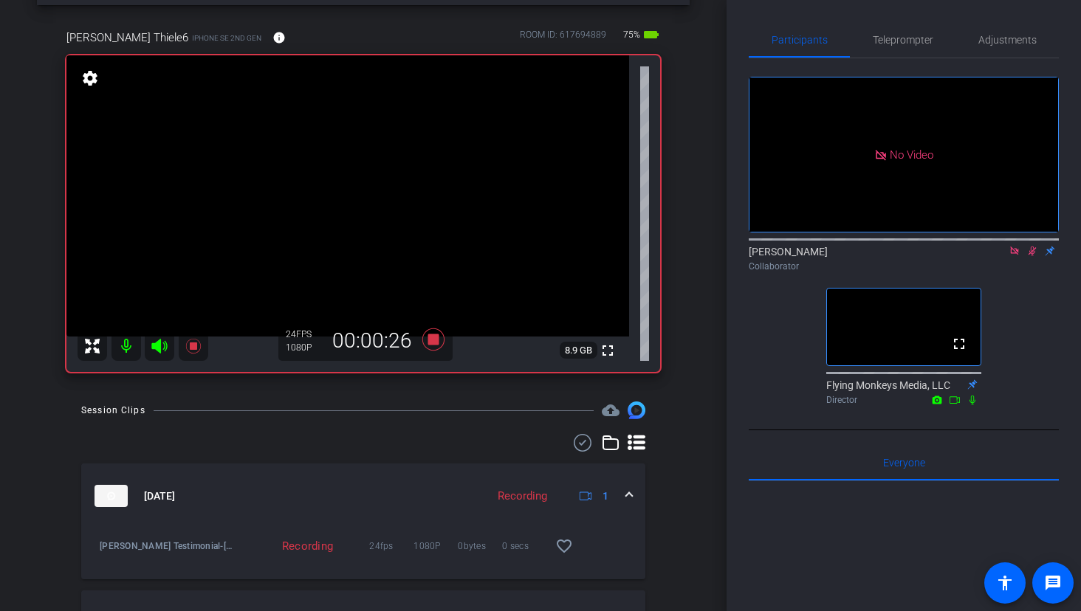
click at [1029, 256] on icon at bounding box center [1032, 251] width 12 height 10
click at [1030, 256] on icon at bounding box center [1032, 251] width 12 height 10
click at [1031, 256] on icon at bounding box center [1032, 252] width 6 height 10
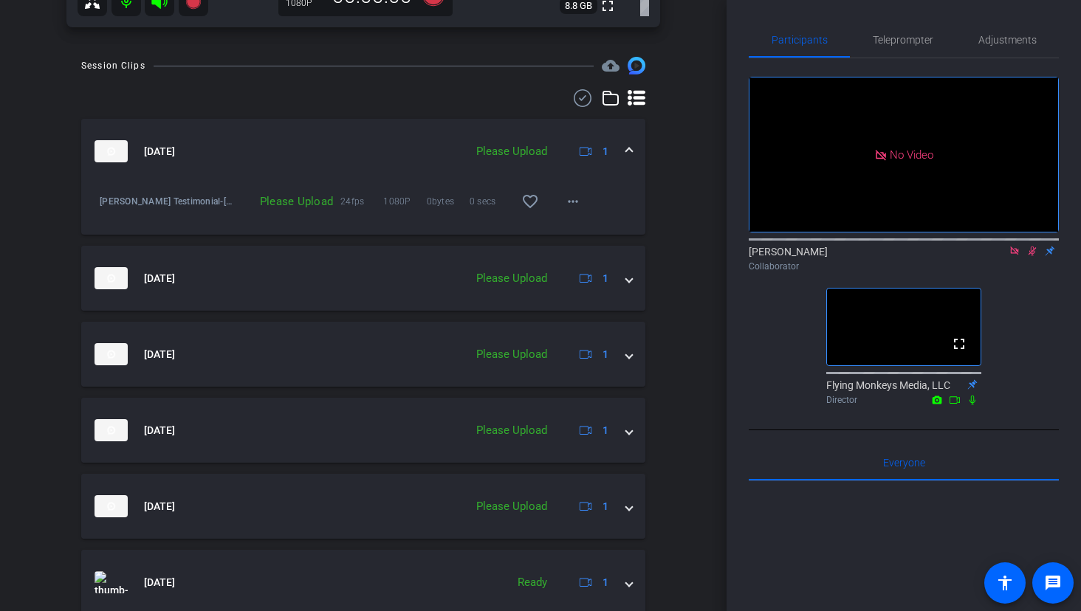
scroll to position [452, 0]
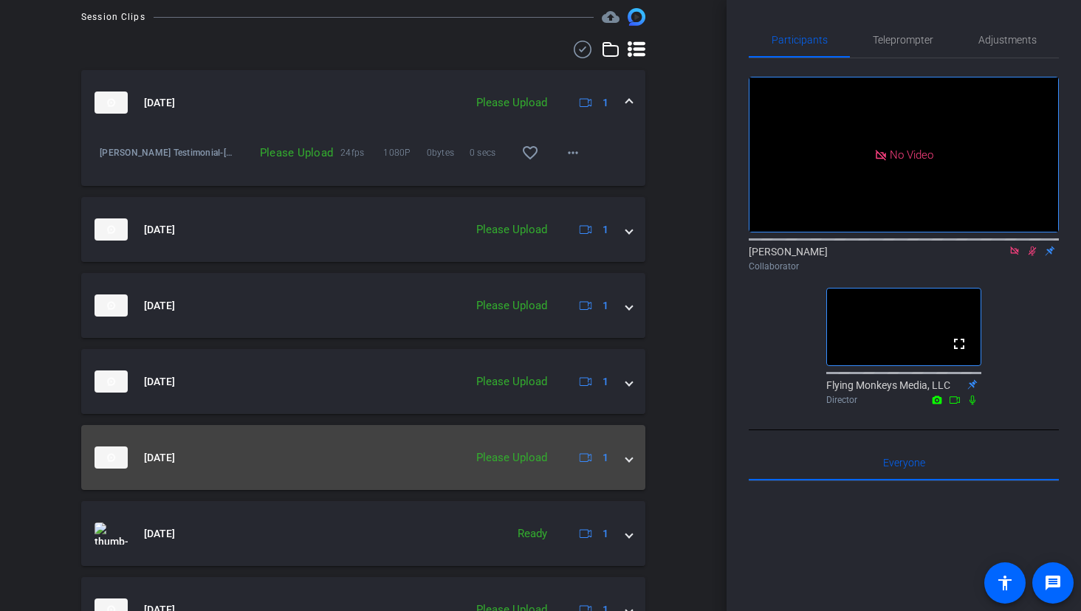
click at [627, 461] on span at bounding box center [629, 458] width 6 height 16
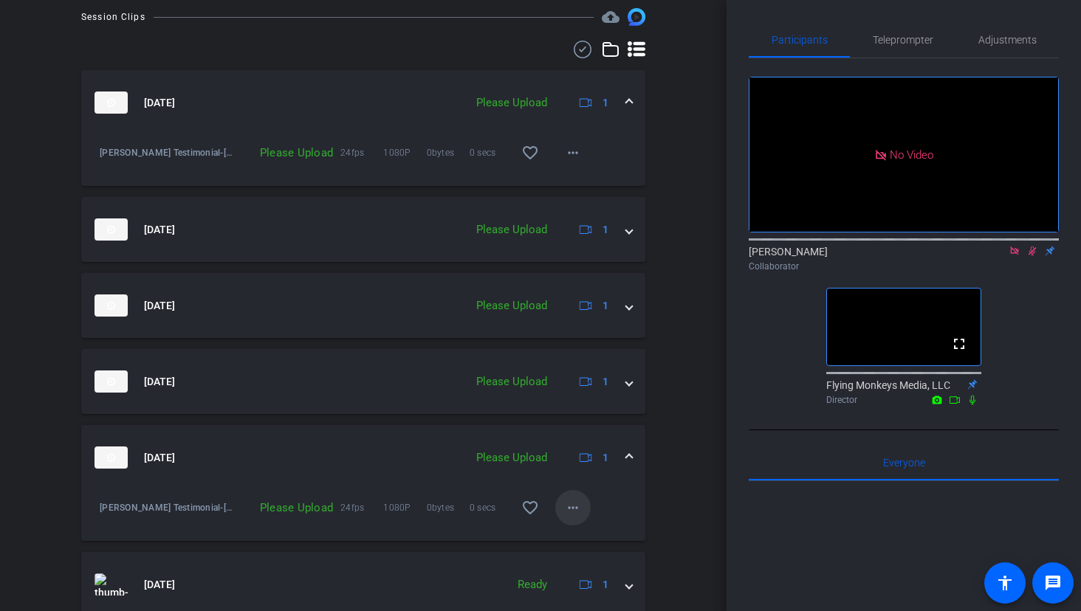
click at [574, 509] on mat-icon "more_horiz" at bounding box center [573, 508] width 18 height 18
click at [589, 534] on span "Upload" at bounding box center [596, 539] width 59 height 18
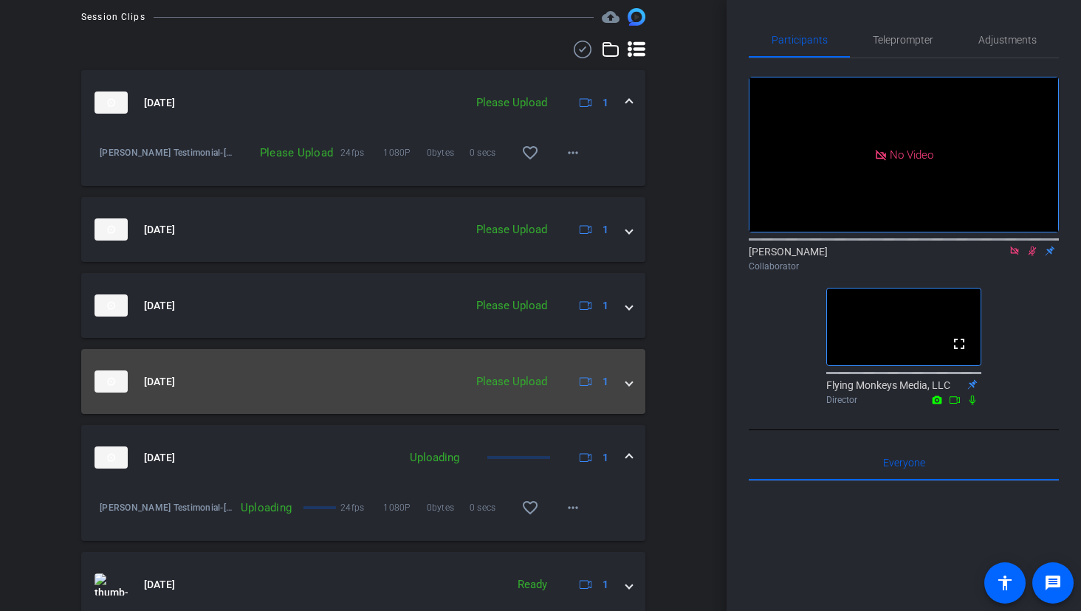
click at [619, 385] on div "[DATE] Please Upload 1" at bounding box center [361, 382] width 532 height 22
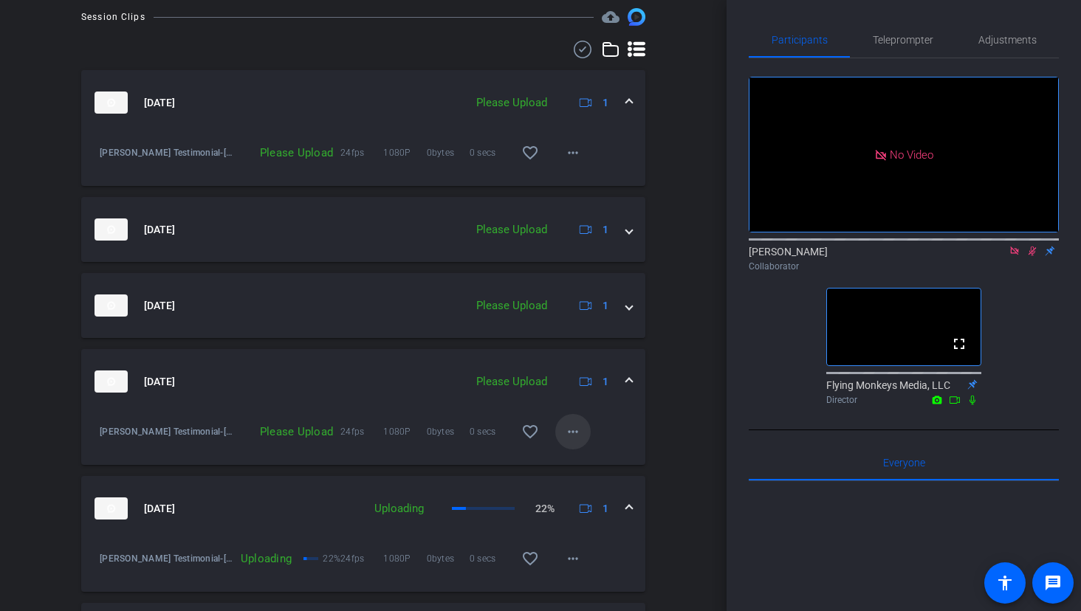
click at [571, 430] on mat-icon "more_horiz" at bounding box center [573, 432] width 18 height 18
click at [571, 458] on span "Upload" at bounding box center [596, 463] width 59 height 18
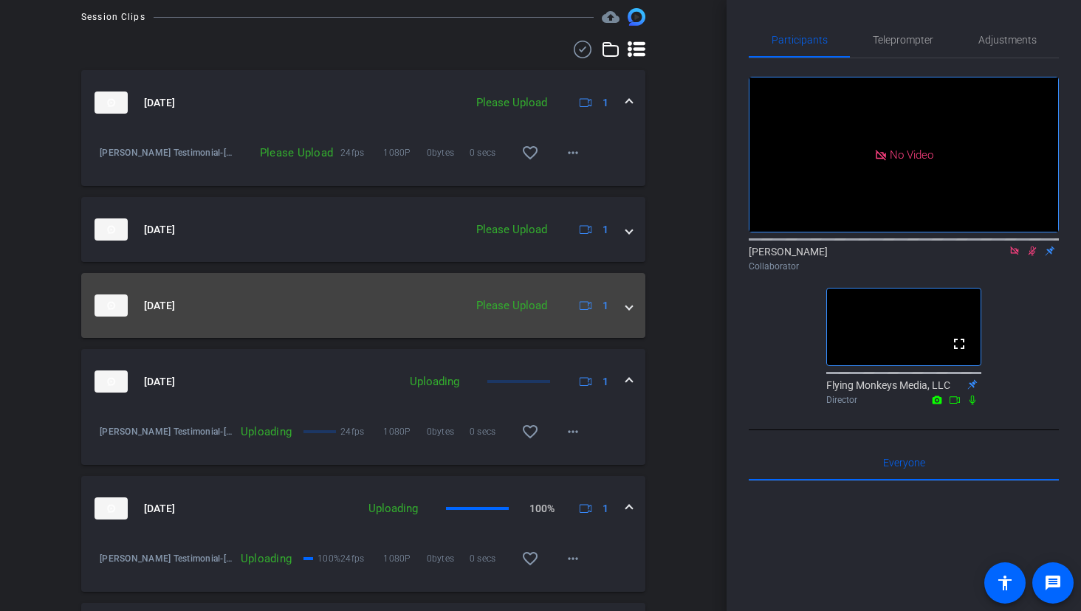
click at [632, 313] on mat-expansion-panel-header "[DATE] Please Upload 1" at bounding box center [363, 305] width 564 height 65
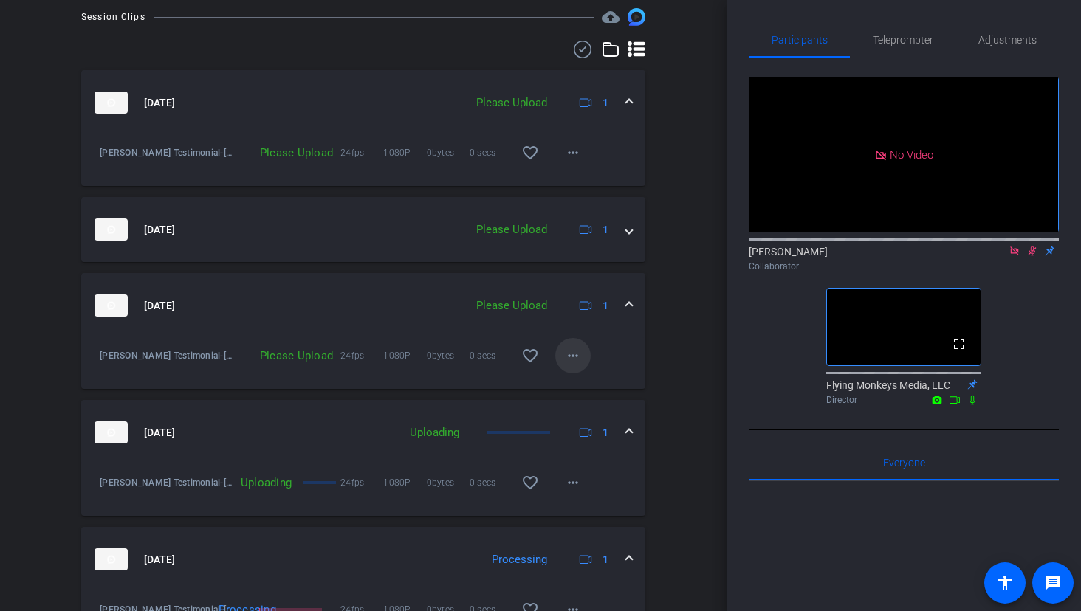
click at [577, 352] on mat-icon "more_horiz" at bounding box center [573, 356] width 18 height 18
click at [585, 381] on span "Upload" at bounding box center [596, 387] width 59 height 18
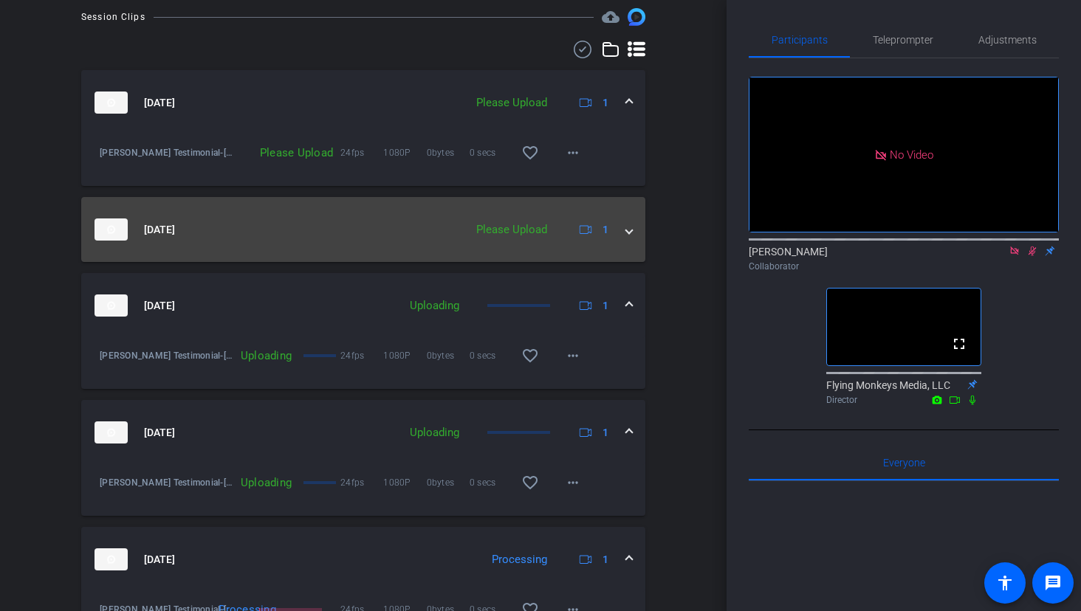
click at [631, 239] on mat-expansion-panel-header "[DATE] Please Upload 1" at bounding box center [363, 229] width 564 height 65
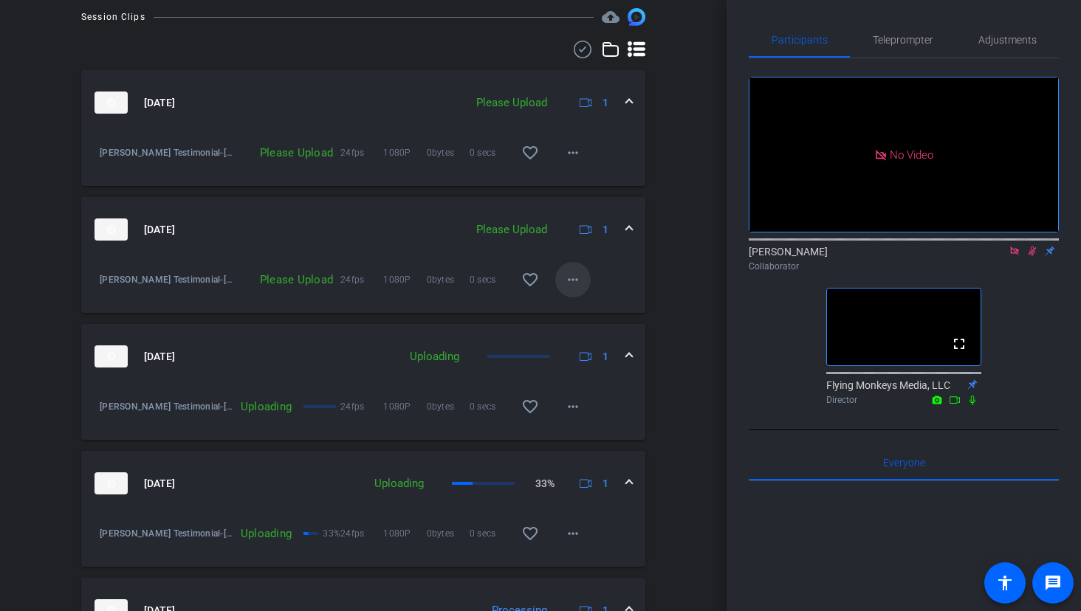
click at [577, 284] on mat-icon "more_horiz" at bounding box center [573, 280] width 18 height 18
click at [581, 306] on span "Upload" at bounding box center [596, 311] width 59 height 18
click at [576, 151] on mat-icon "more_horiz" at bounding box center [573, 153] width 18 height 18
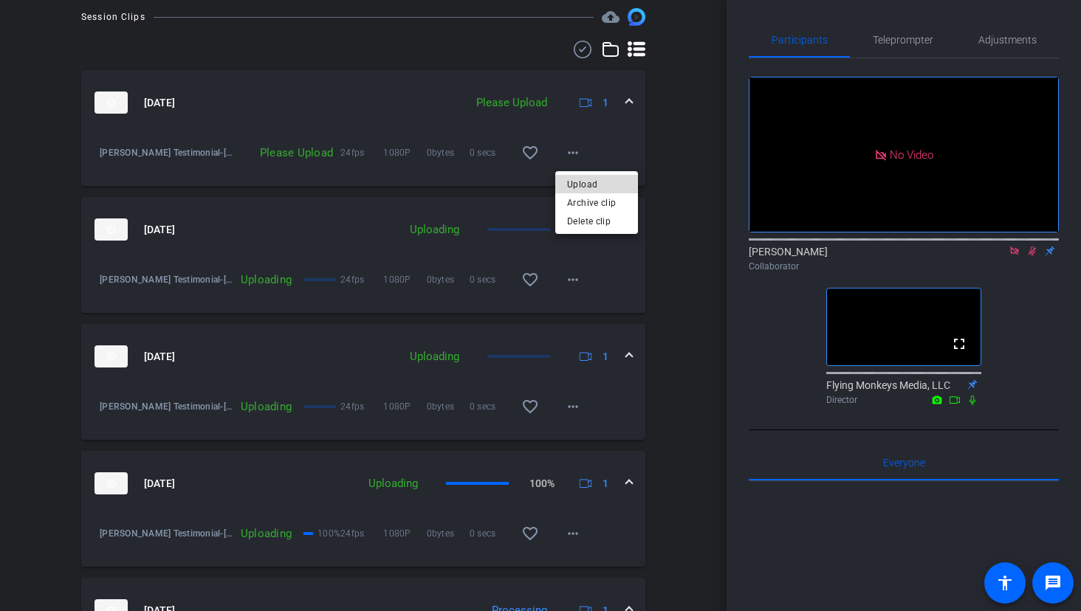
click at [580, 185] on span "Upload" at bounding box center [596, 184] width 59 height 18
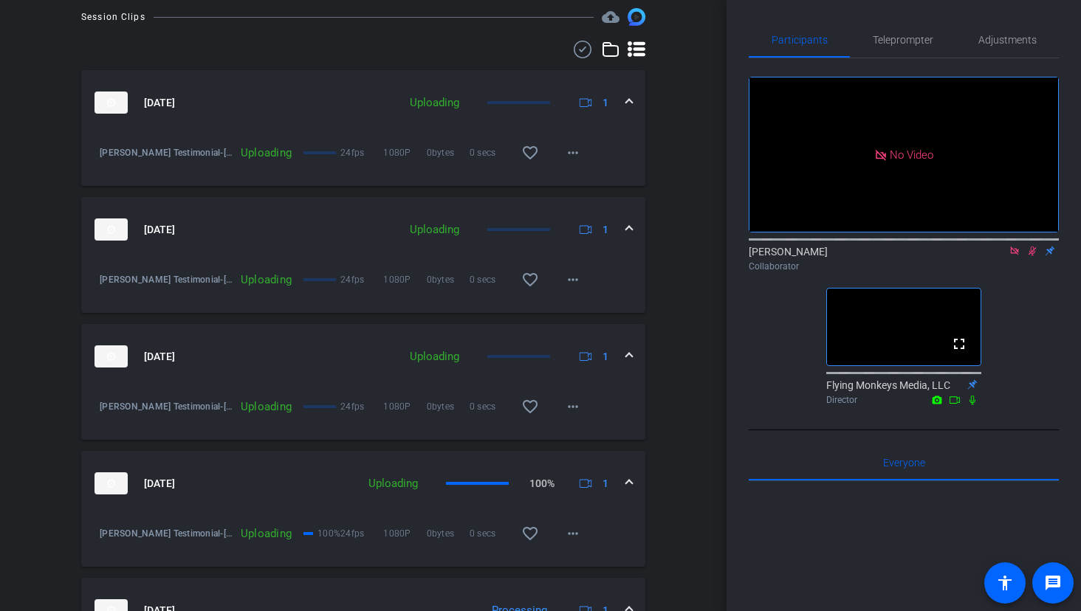
click at [683, 218] on div "Session Clips cloud_upload [DATE] Uploading 1 [PERSON_NAME] Testimonial-[PERSON…" at bounding box center [363, 453] width 653 height 890
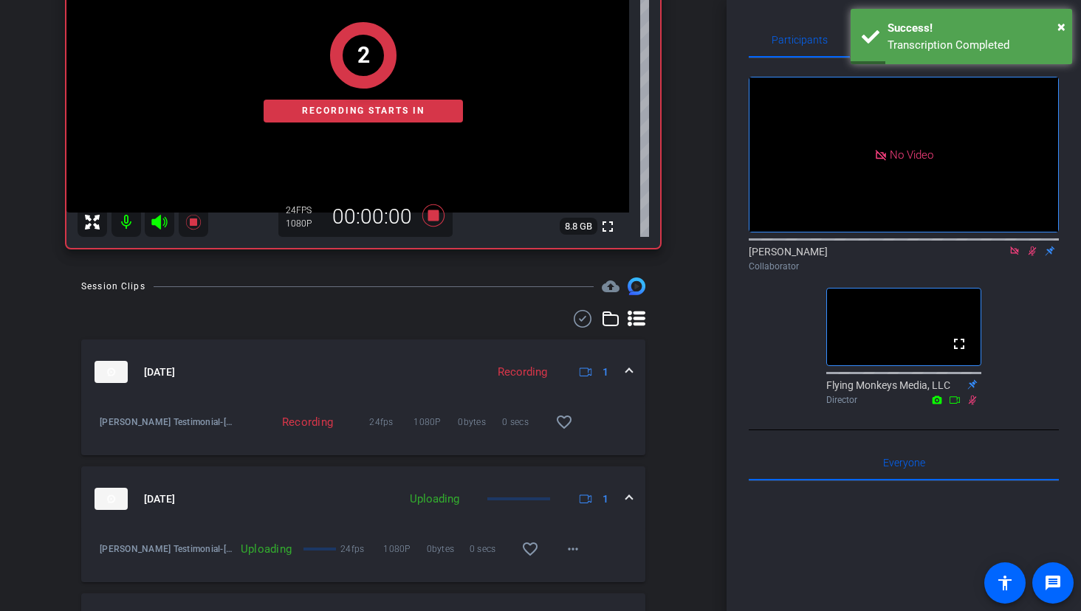
scroll to position [0, 0]
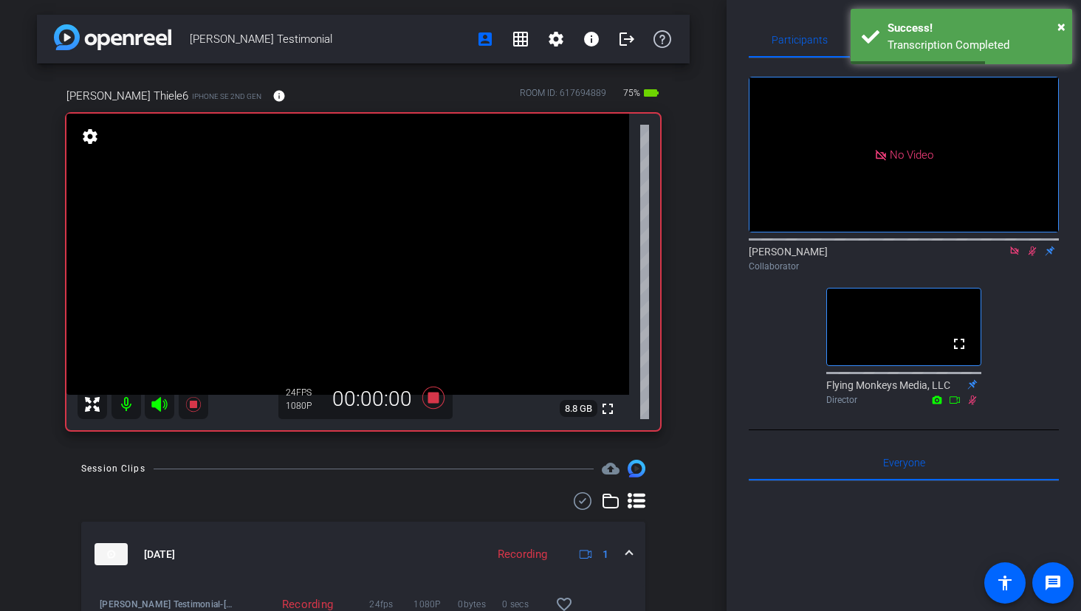
click at [1030, 256] on icon at bounding box center [1033, 252] width 8 height 10
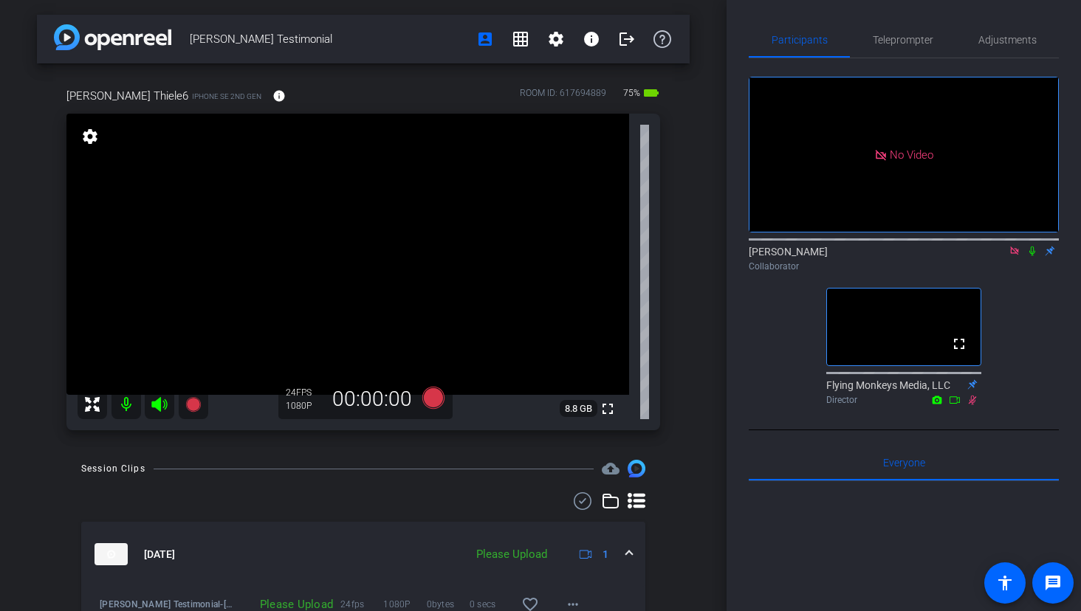
click at [699, 456] on div "[PERSON_NAME] Testimonial account_box grid_on settings info logout [PERSON_NAME…" at bounding box center [363, 305] width 727 height 611
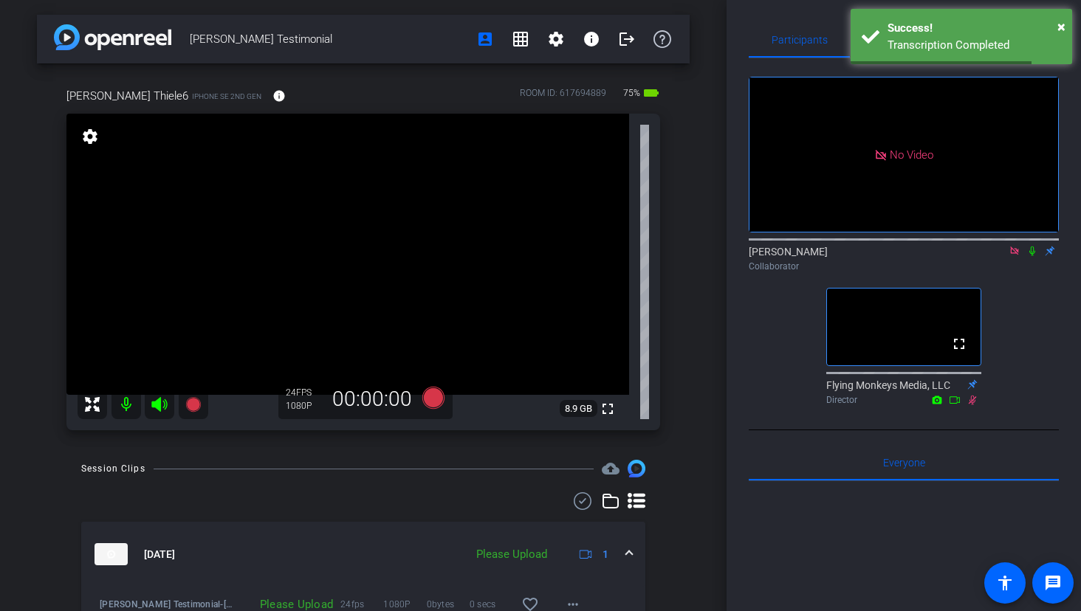
click at [1033, 256] on icon at bounding box center [1032, 252] width 6 height 10
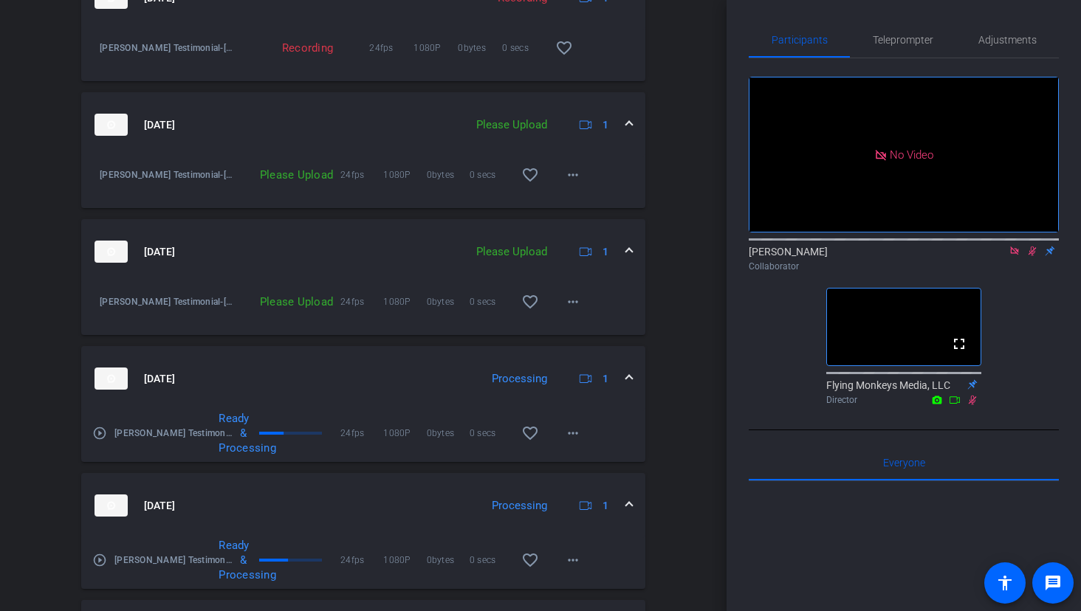
scroll to position [378, 0]
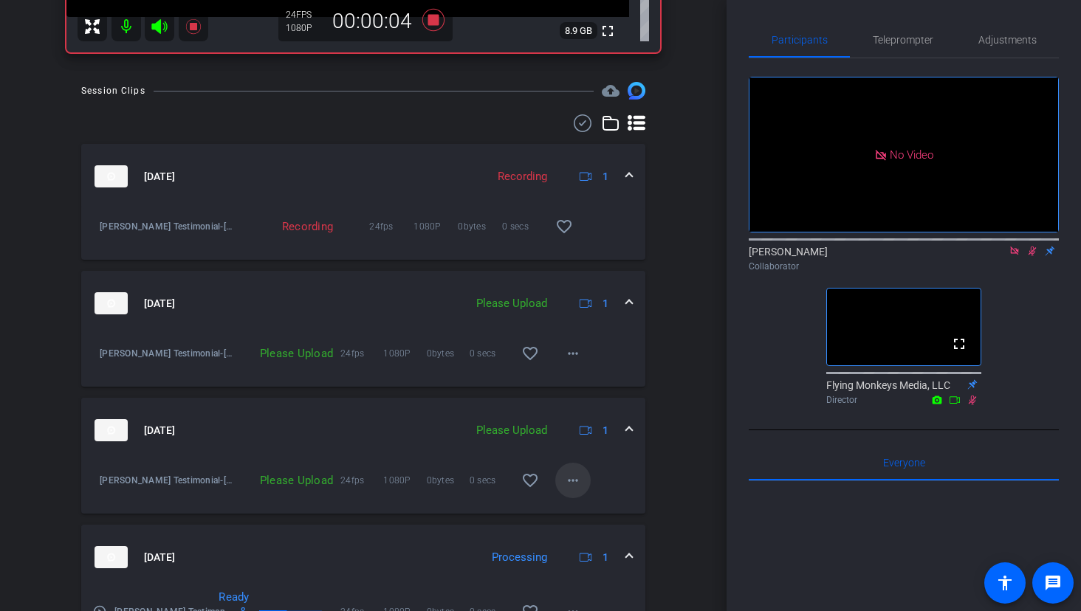
click at [573, 481] on mat-icon "more_horiz" at bounding box center [573, 481] width 18 height 18
click at [590, 509] on span "Upload" at bounding box center [596, 512] width 59 height 18
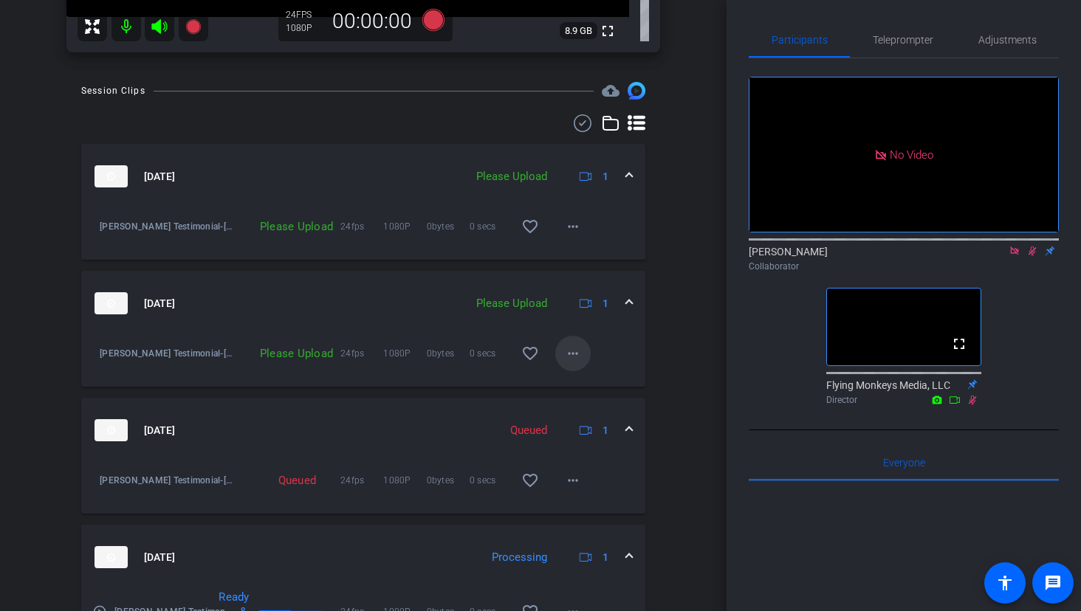
click at [580, 356] on mat-icon "more_horiz" at bounding box center [573, 354] width 18 height 18
click at [600, 382] on span "Upload" at bounding box center [596, 385] width 59 height 18
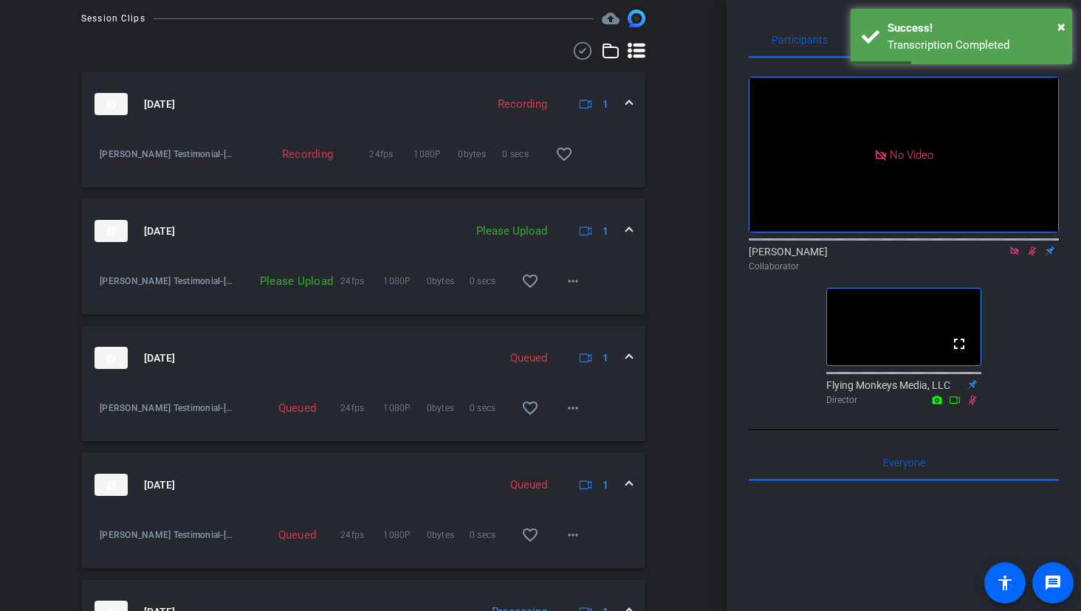
scroll to position [470, 0]
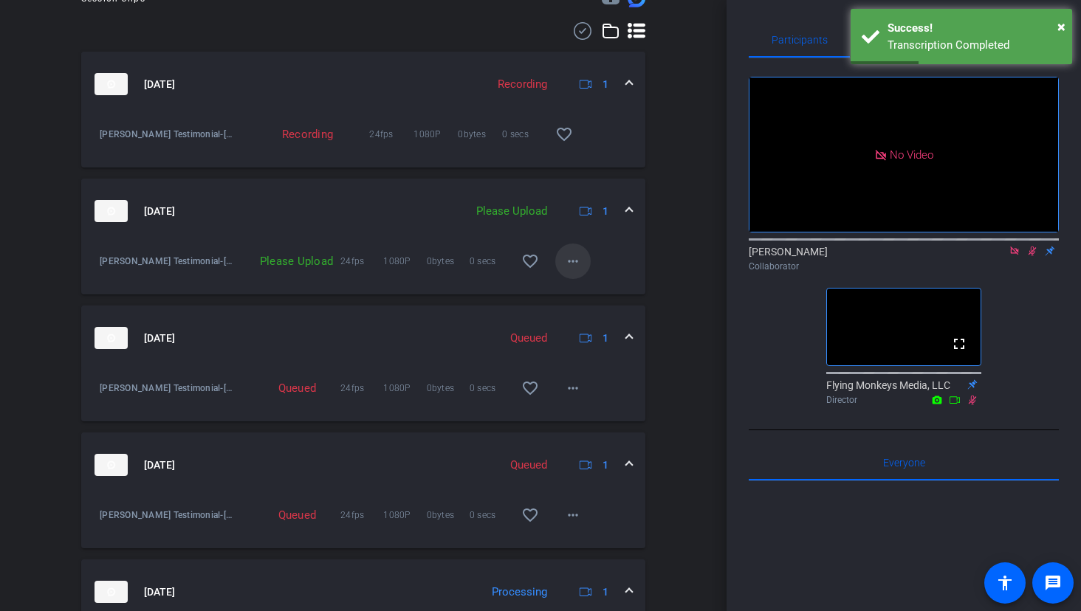
click at [580, 268] on mat-icon "more_horiz" at bounding box center [573, 262] width 18 height 18
click at [608, 291] on span "Upload" at bounding box center [596, 293] width 59 height 18
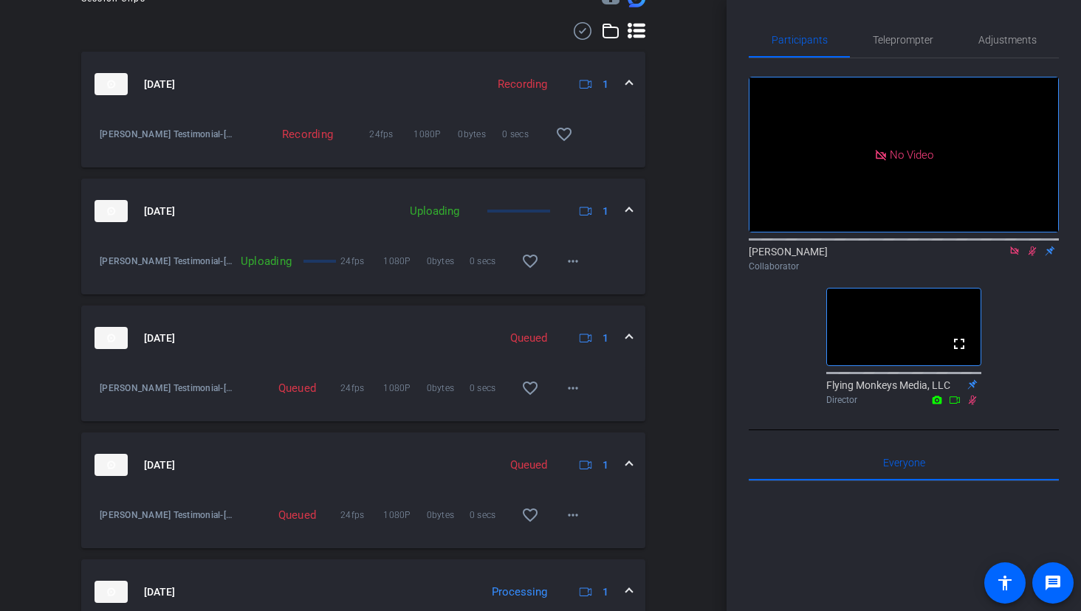
click at [682, 309] on div "Session Clips cloud_upload [DATE] Recording 1 [PERSON_NAME] Testimonial-[PERSON…" at bounding box center [363, 549] width 653 height 1119
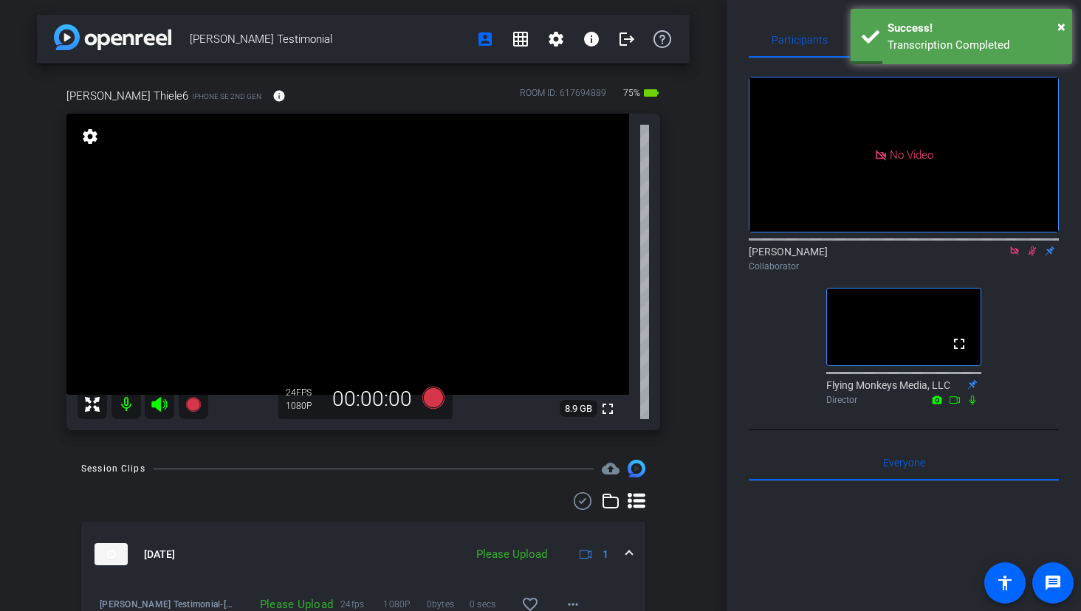
click at [1030, 256] on icon at bounding box center [1033, 252] width 8 height 10
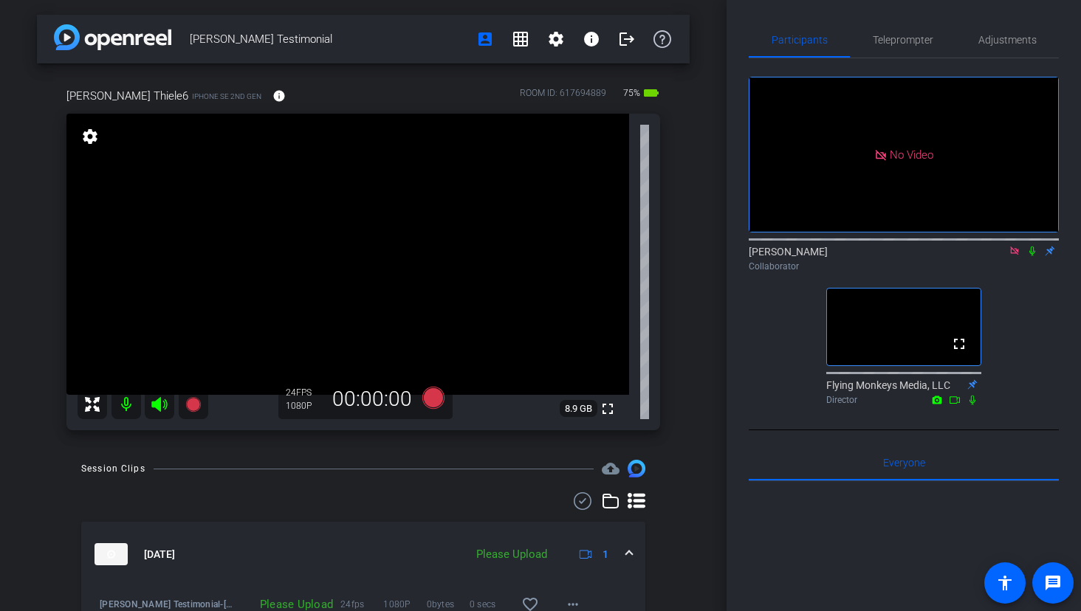
click at [1013, 256] on icon at bounding box center [1015, 251] width 12 height 10
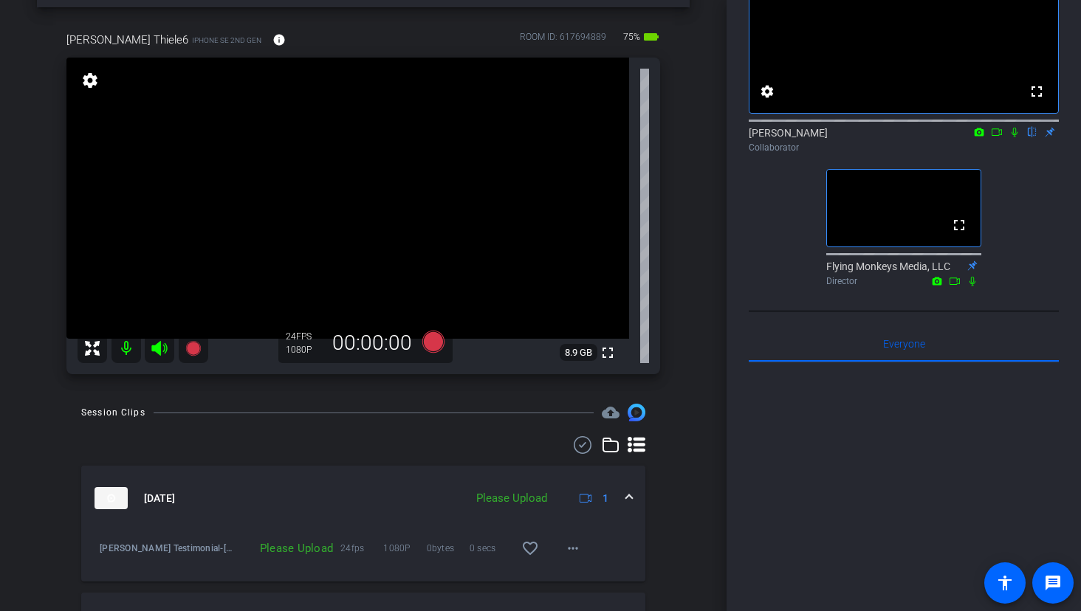
scroll to position [190, 0]
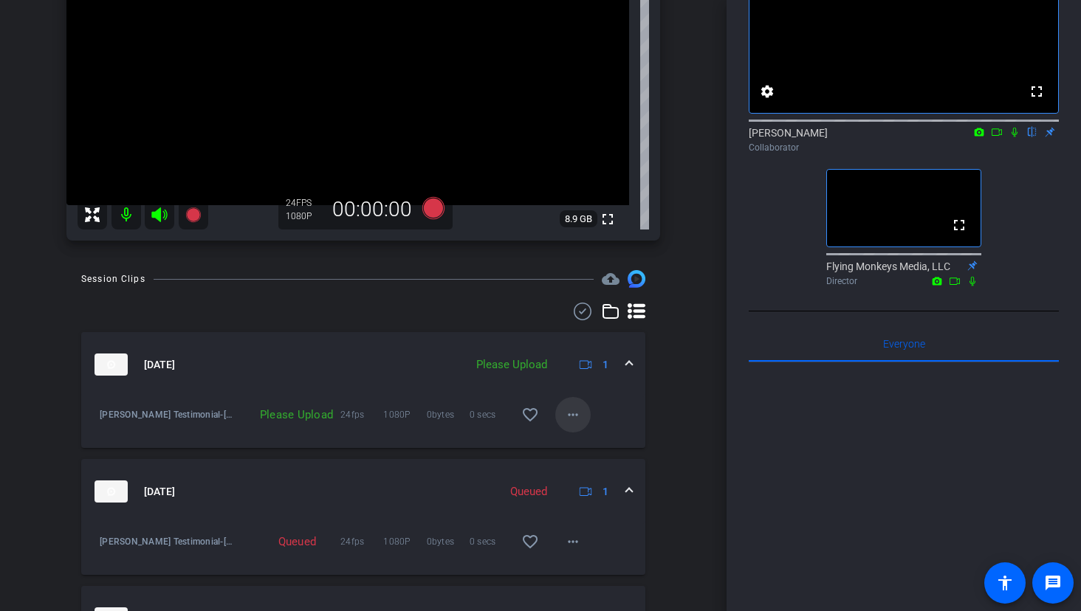
click at [575, 421] on mat-icon "more_horiz" at bounding box center [573, 415] width 18 height 18
click at [614, 447] on span "Upload" at bounding box center [596, 446] width 59 height 18
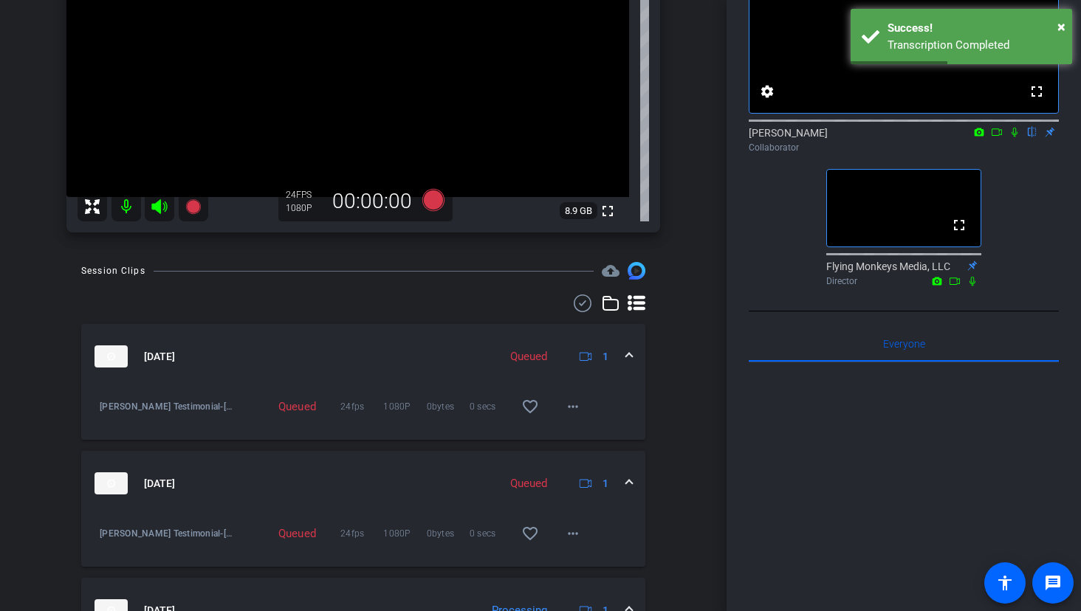
scroll to position [157, 0]
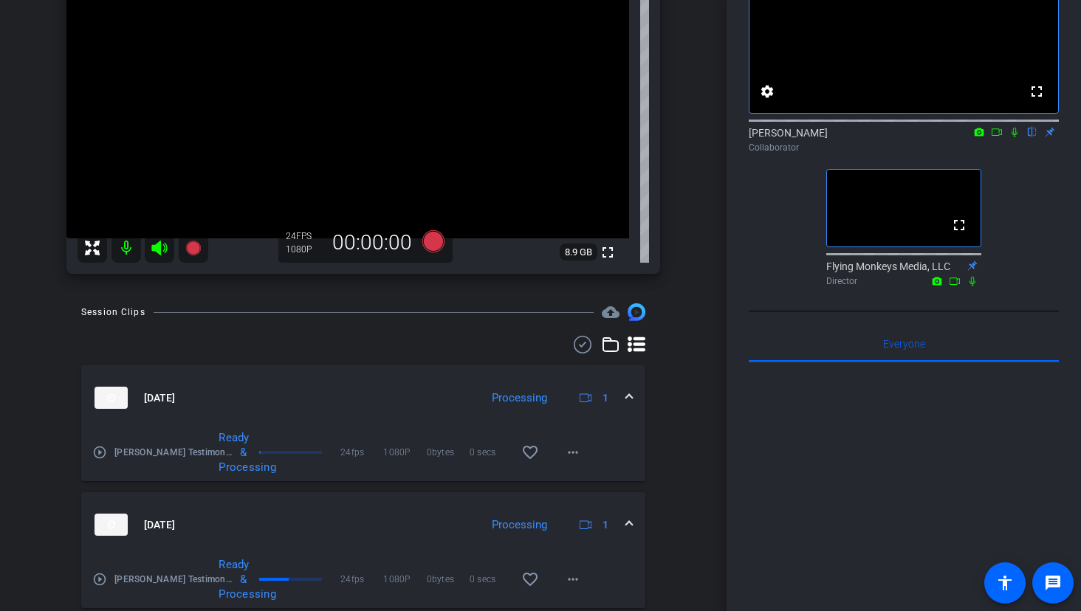
click at [1013, 137] on icon at bounding box center [1015, 133] width 6 height 10
click at [995, 137] on icon at bounding box center [997, 132] width 12 height 10
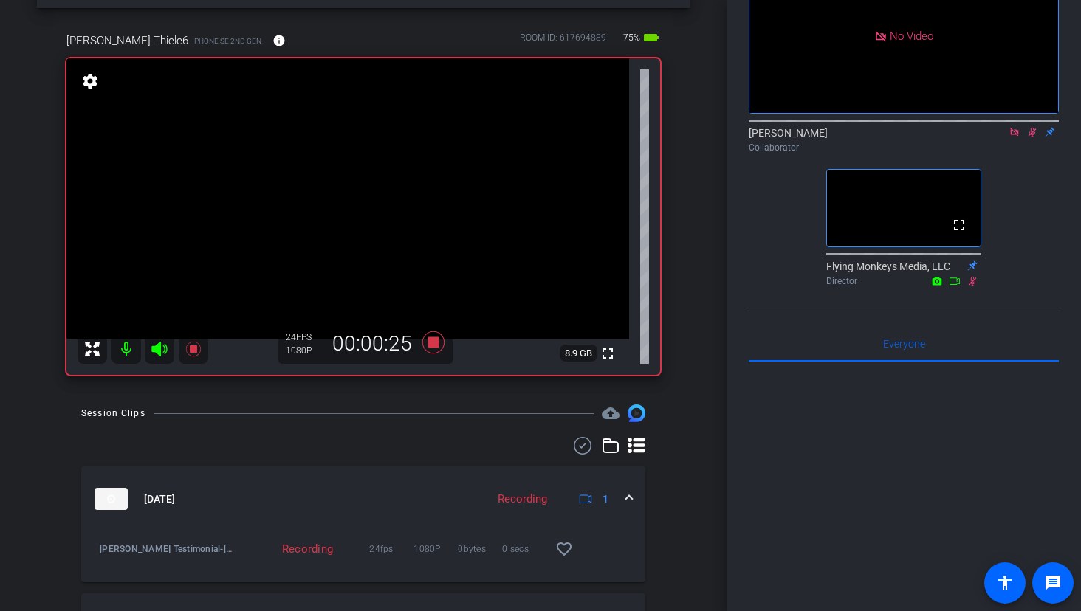
scroll to position [0, 0]
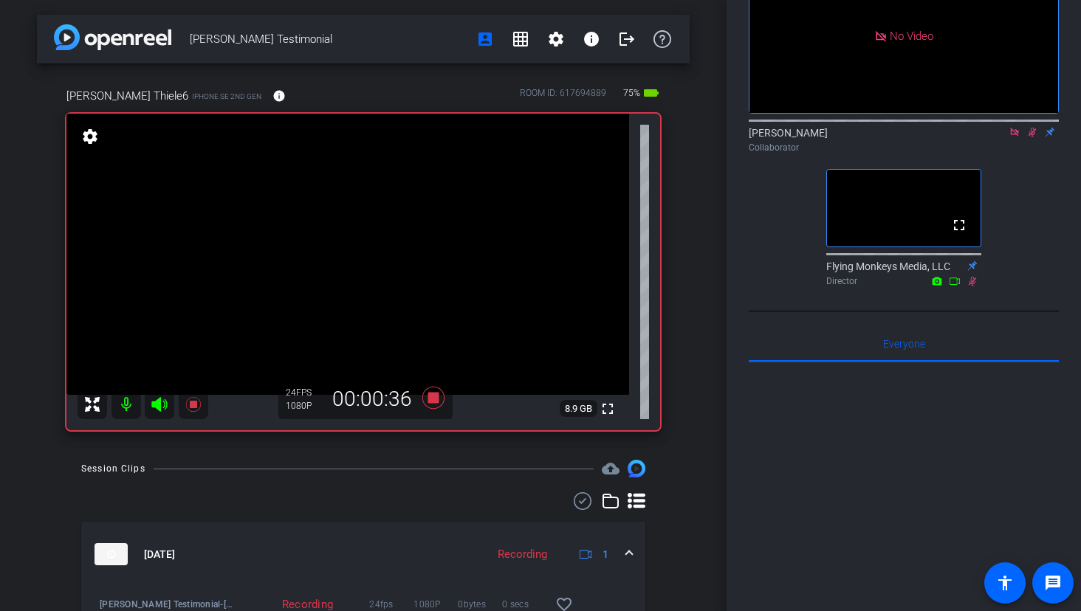
click at [1031, 137] on icon at bounding box center [1032, 132] width 12 height 10
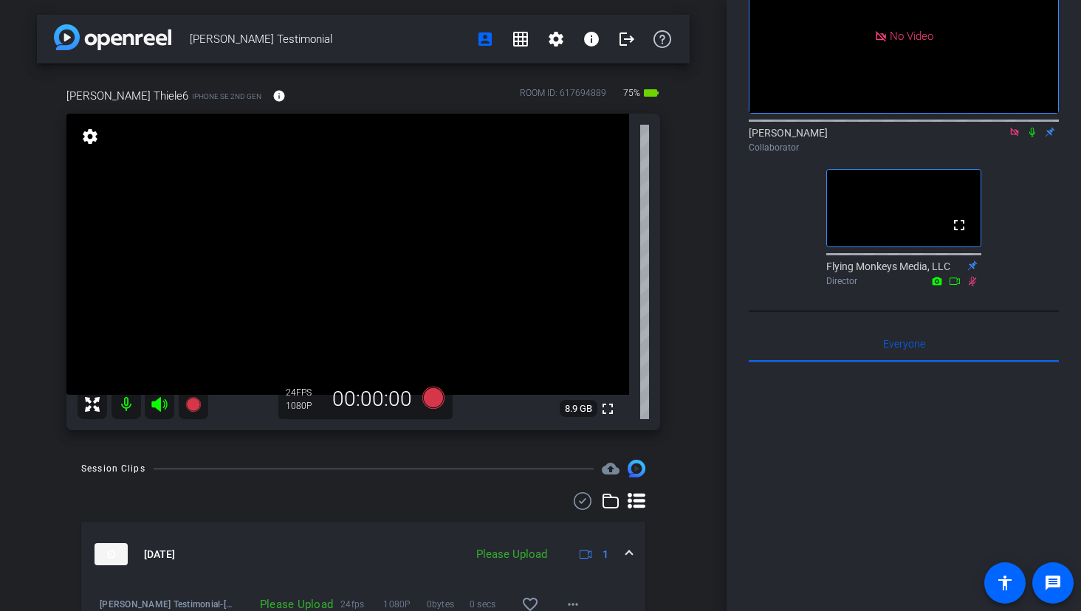
click at [1015, 136] on icon at bounding box center [1014, 132] width 8 height 8
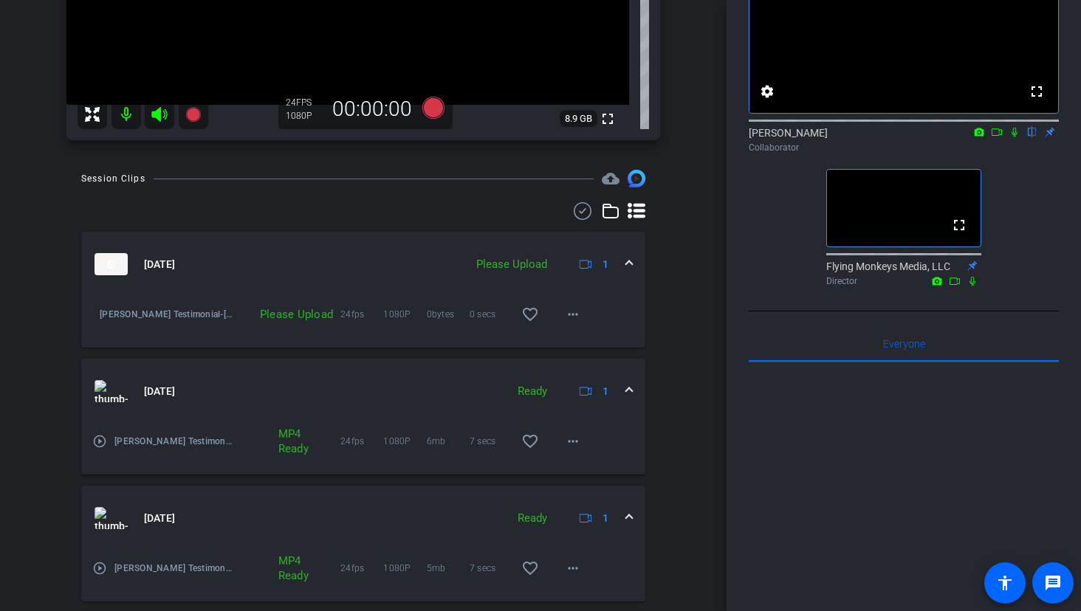
scroll to position [493, 0]
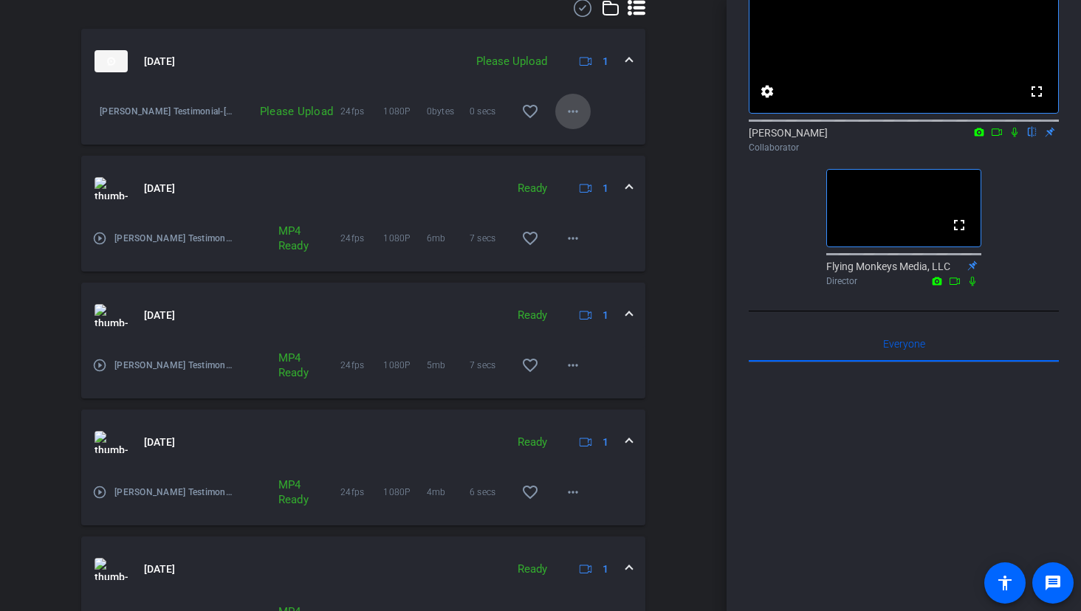
click at [577, 114] on mat-icon "more_horiz" at bounding box center [573, 112] width 18 height 18
click at [583, 138] on span "Upload" at bounding box center [596, 143] width 59 height 18
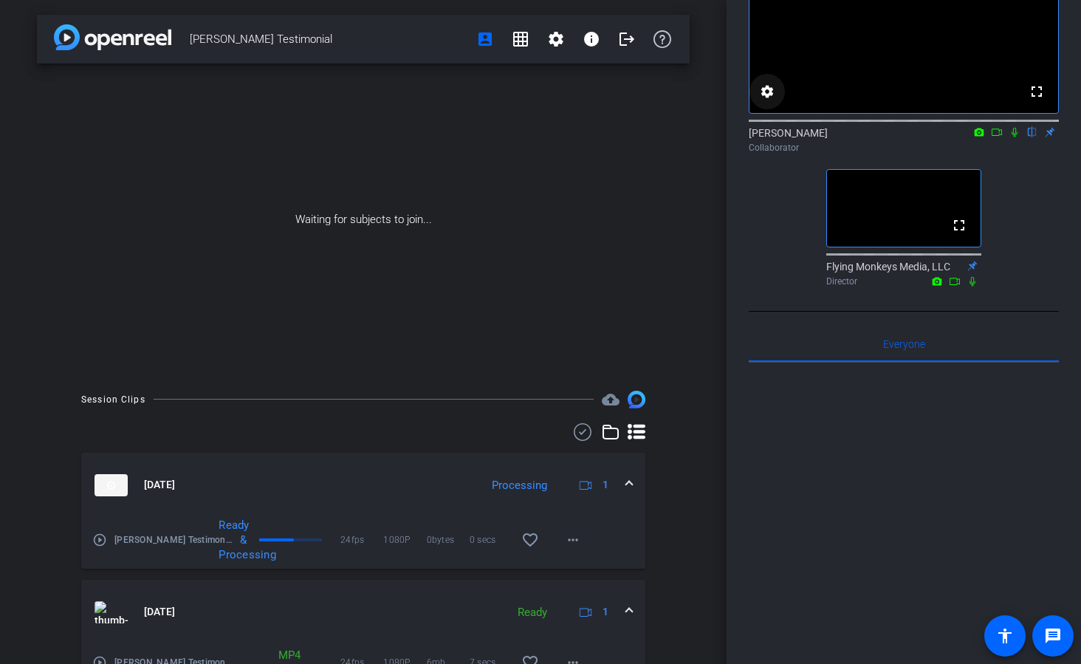
scroll to position [0, 0]
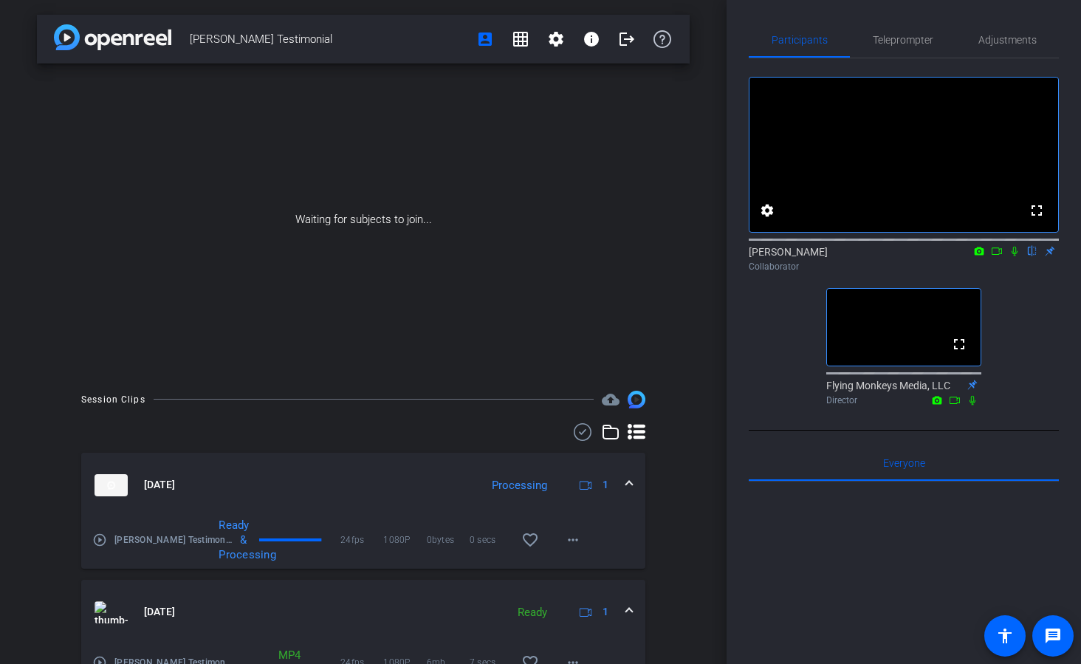
click at [708, 354] on div "[PERSON_NAME] Testimonial account_box grid_on settings info logout Waiting for …" at bounding box center [363, 332] width 727 height 664
click at [39, 380] on div "[PERSON_NAME] Testimonial account_box grid_on settings info logout Waiting for …" at bounding box center [363, 332] width 727 height 664
click at [706, 375] on div "[PERSON_NAME] Testimonial account_box grid_on settings info logout Waiting for …" at bounding box center [363, 332] width 727 height 664
click at [767, 430] on div "fullscreen settings [PERSON_NAME] flip Collaborator fullscreen Flying Monkeys M…" at bounding box center [904, 244] width 310 height 372
click at [36, 370] on div "[PERSON_NAME] Testimonial account_box grid_on settings info logout Waiting for …" at bounding box center [363, 332] width 727 height 664
